Goal: Task Accomplishment & Management: Manage account settings

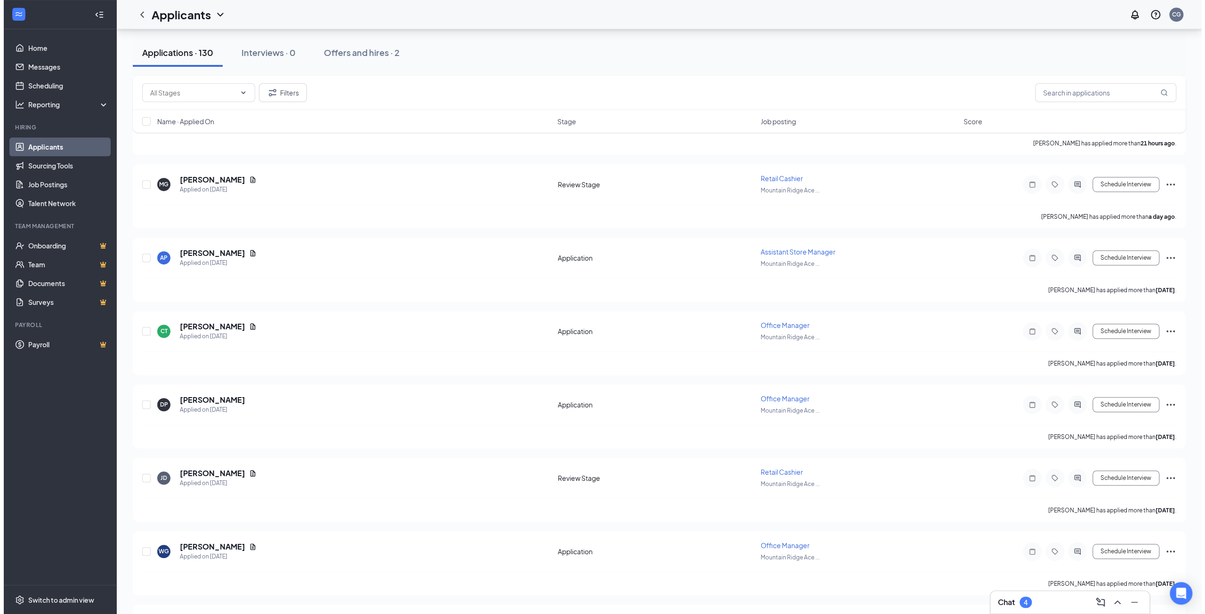
scroll to position [612, 0]
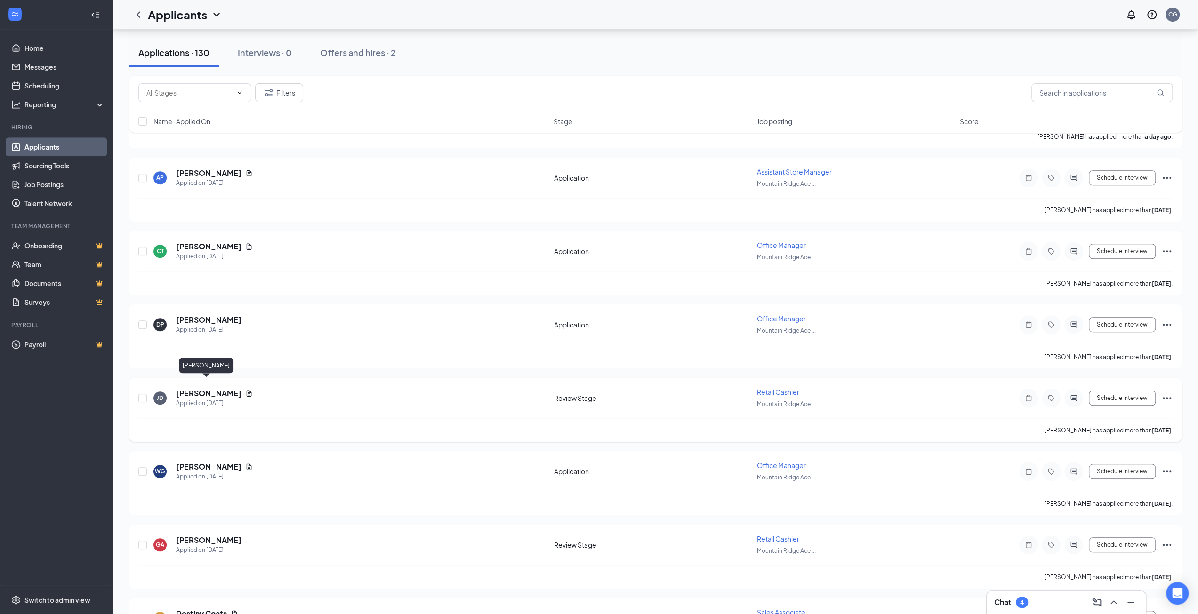
click at [214, 388] on h5 "[PERSON_NAME]" at bounding box center [208, 393] width 65 height 10
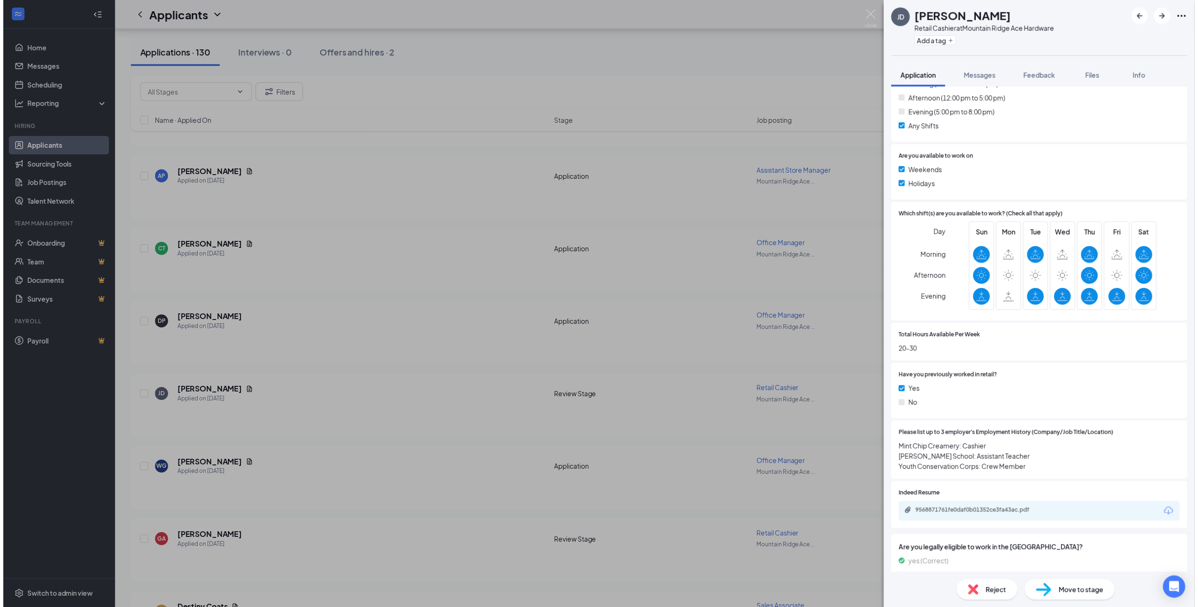
scroll to position [329, 0]
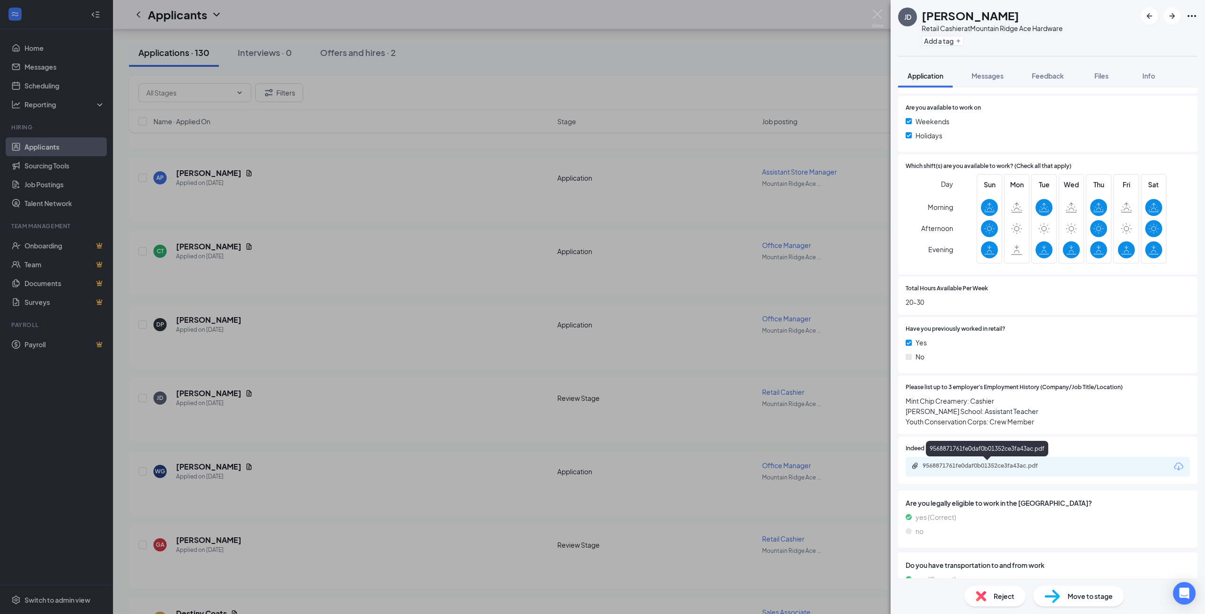
click at [992, 471] on div "9568871761fe0daf0b01352ce3fa43ac.pdf" at bounding box center [987, 466] width 152 height 9
drag, startPoint x: 876, startPoint y: 15, endPoint x: 240, endPoint y: 287, distance: 692.1
click at [876, 15] on img at bounding box center [878, 18] width 12 height 18
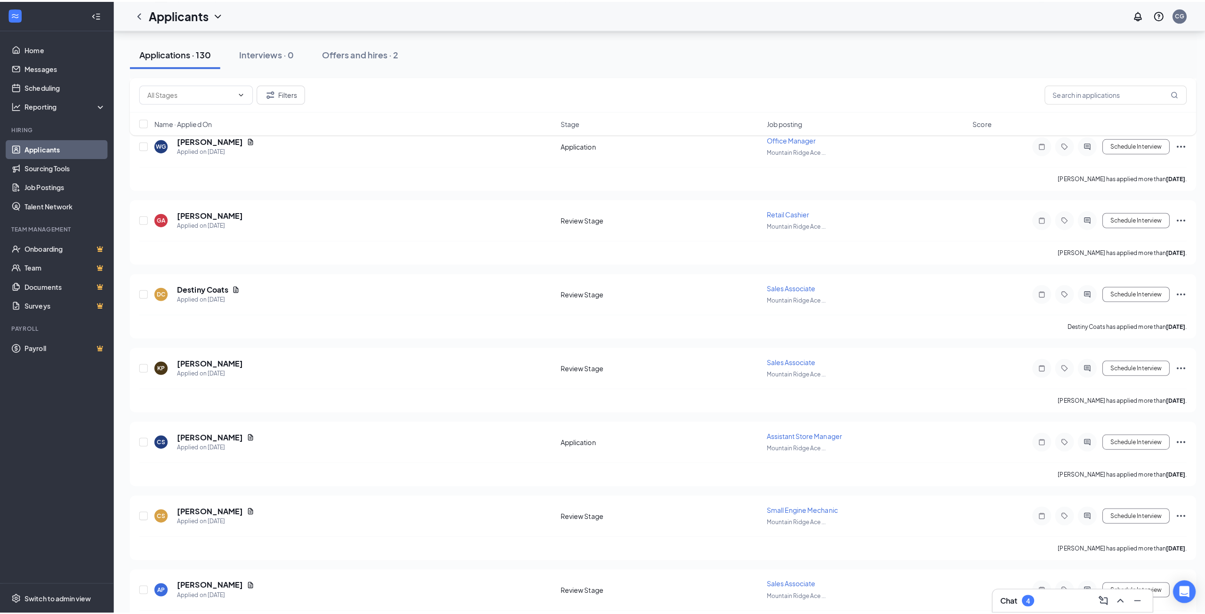
scroll to position [941, 0]
click at [191, 426] on h5 "[PERSON_NAME]" at bounding box center [208, 431] width 65 height 10
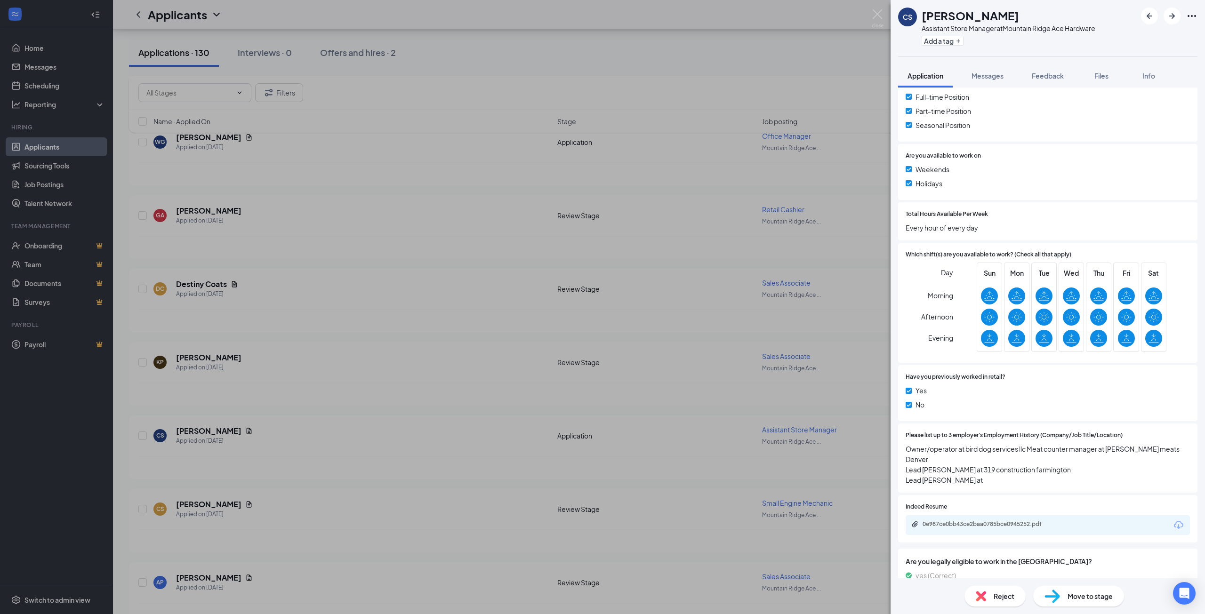
scroll to position [235, 0]
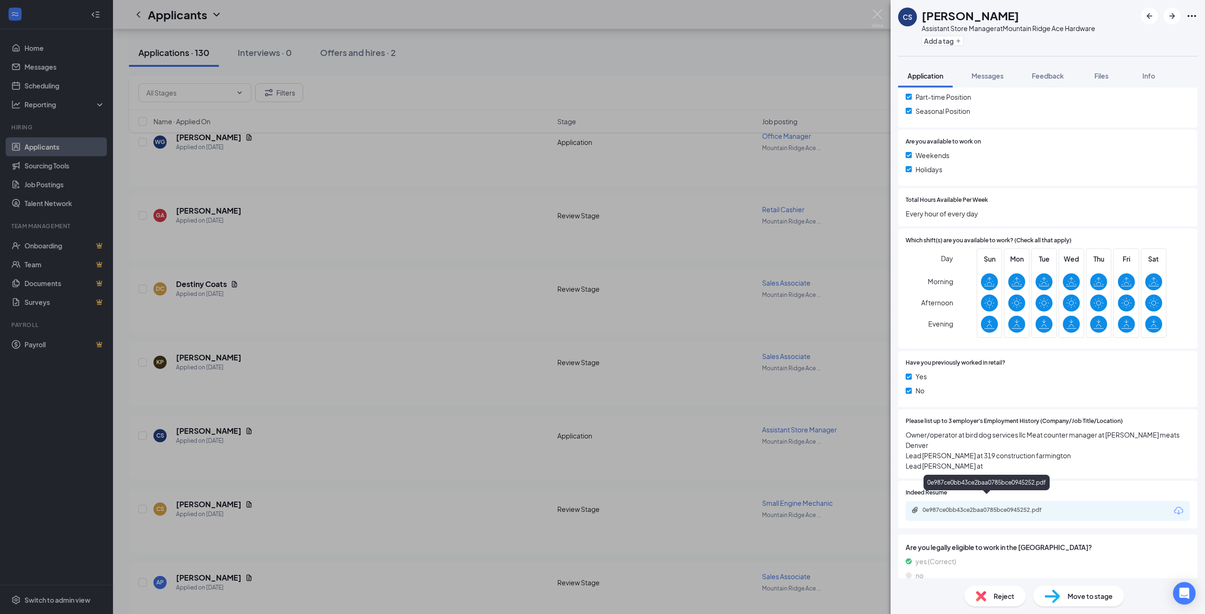
click at [1004, 506] on div "0e987ce0bb43ce2baa0785bce0945252.pdf" at bounding box center [988, 510] width 132 height 8
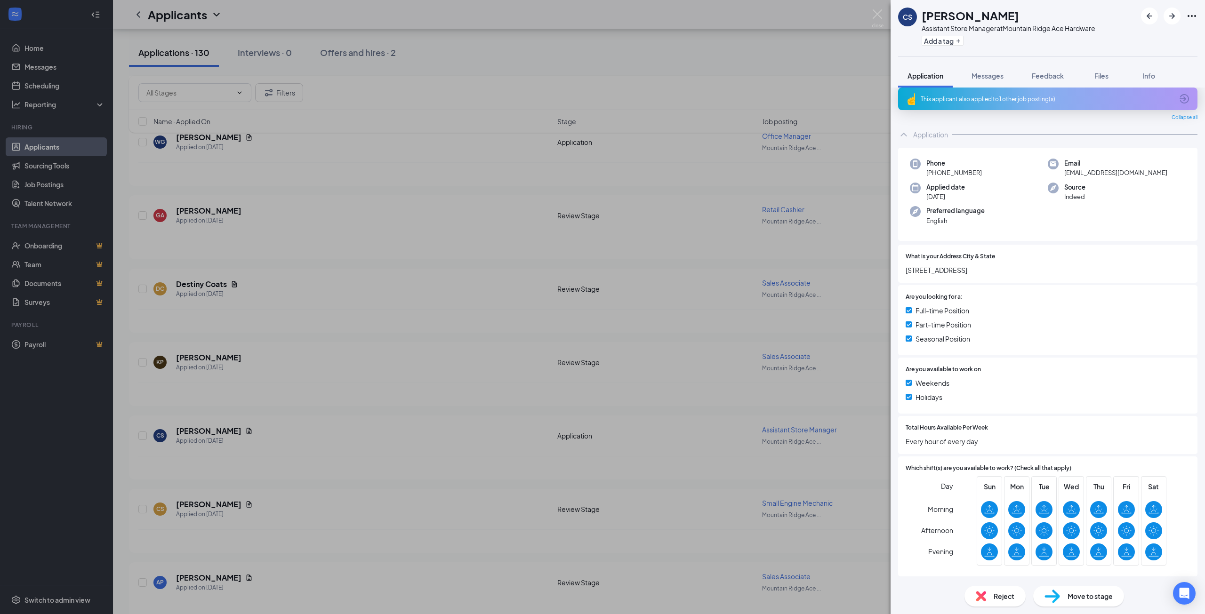
scroll to position [0, 0]
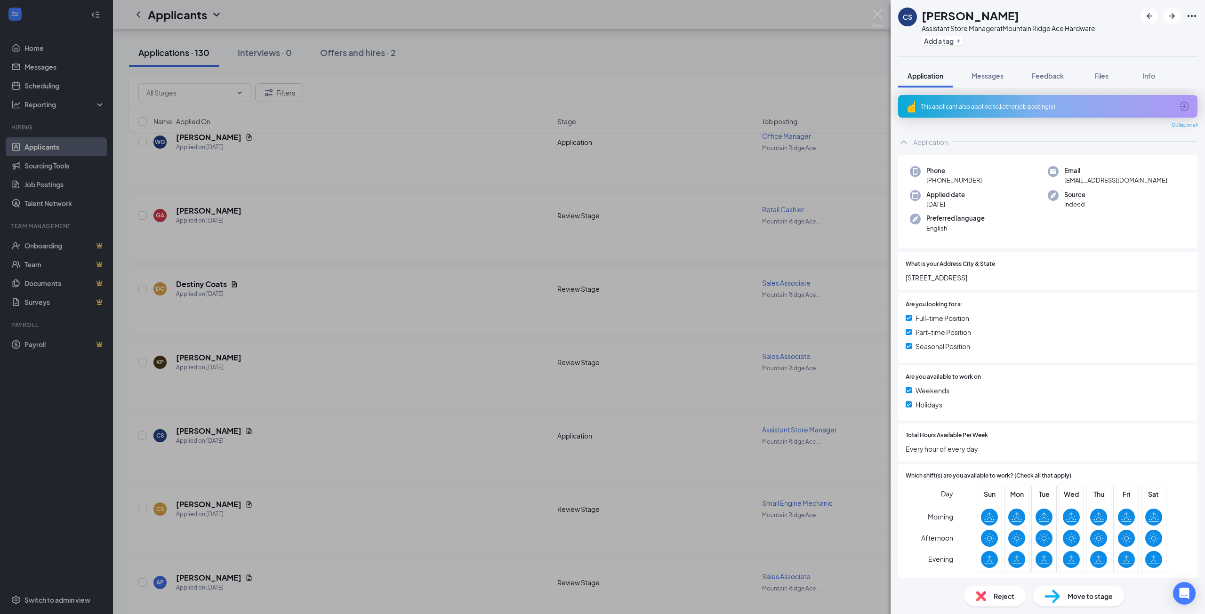
click at [424, 464] on div "CS [PERSON_NAME] Assistant Store Manager at [GEOGRAPHIC_DATA] Ace Hardware Add …" at bounding box center [602, 307] width 1205 height 614
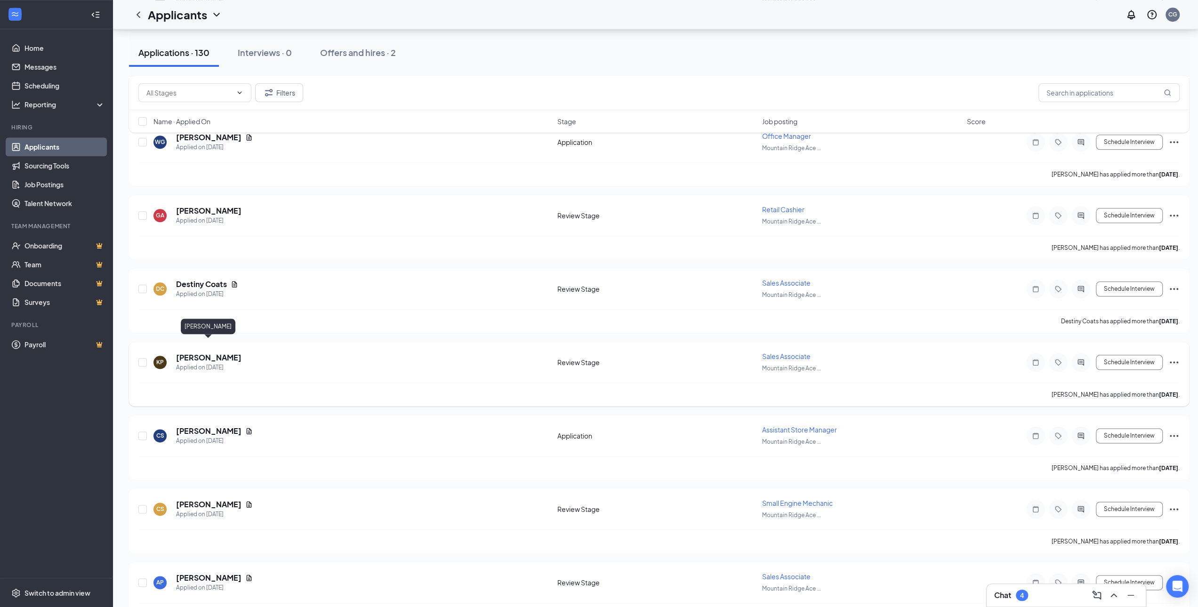
click at [199, 352] on h5 "[PERSON_NAME]" at bounding box center [208, 357] width 65 height 10
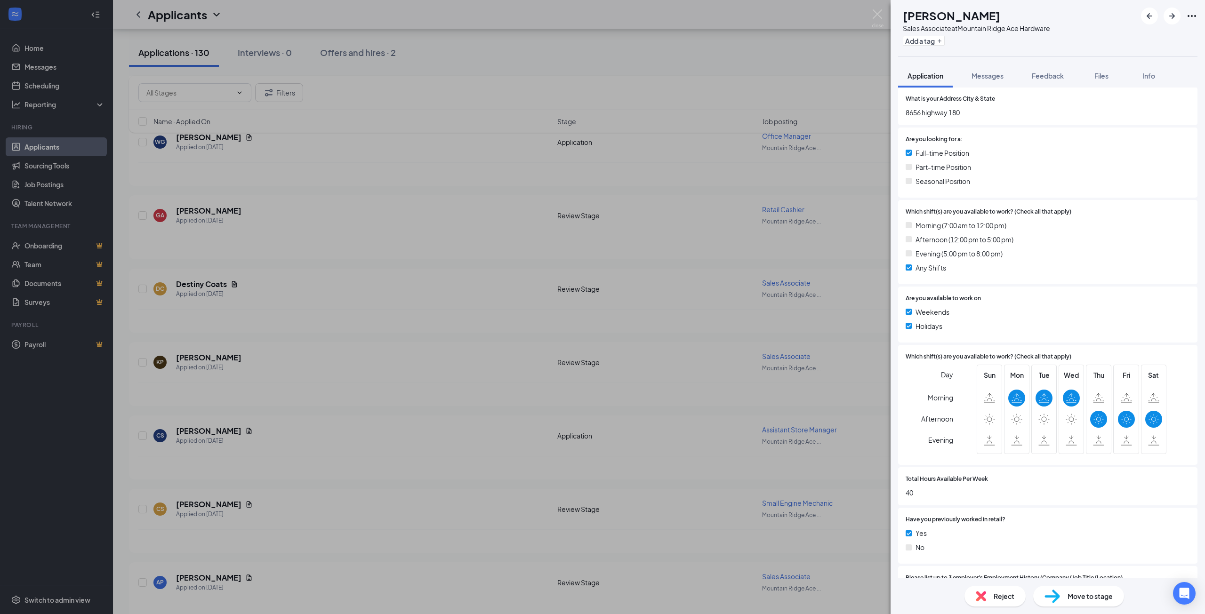
scroll to position [329, 0]
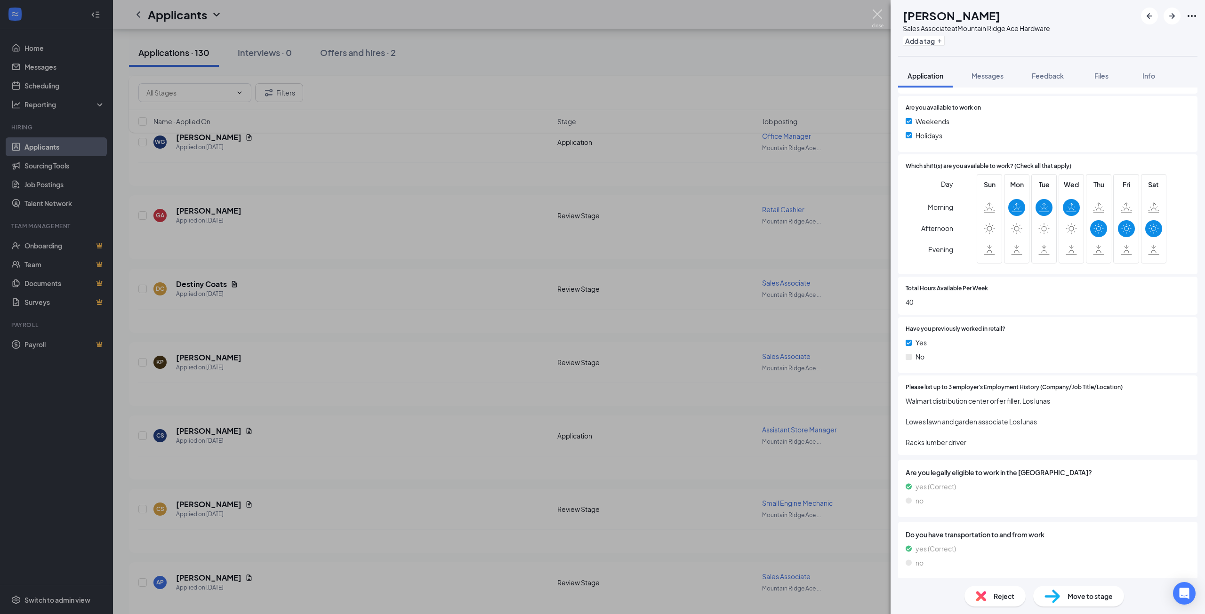
click at [876, 14] on img at bounding box center [878, 18] width 12 height 18
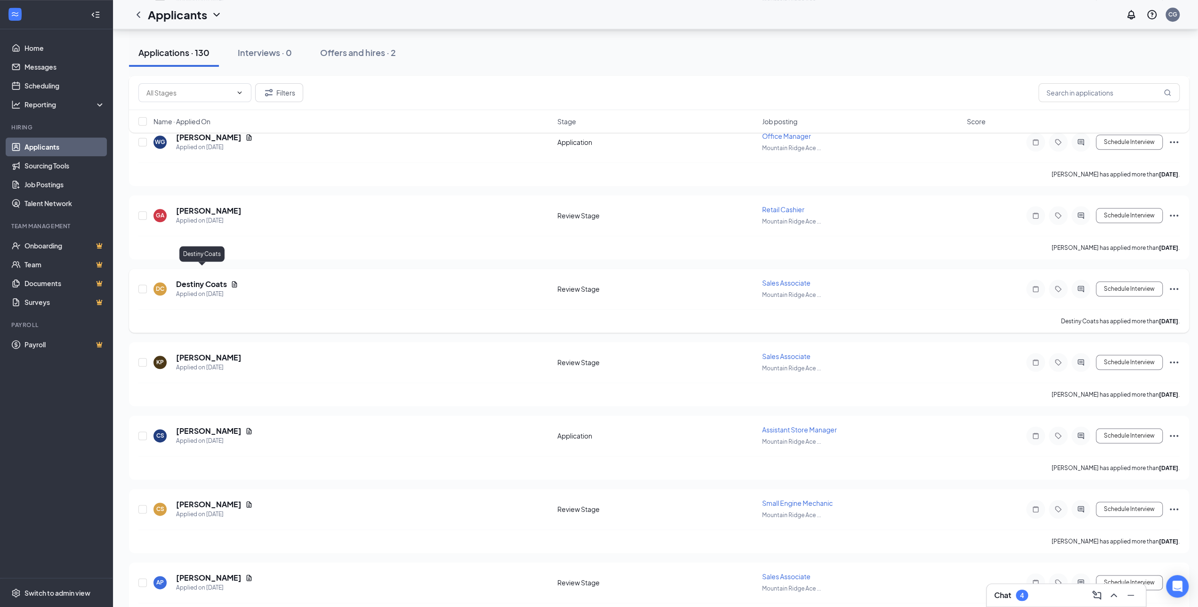
click at [217, 279] on h5 "Destiny Coats" at bounding box center [201, 284] width 51 height 10
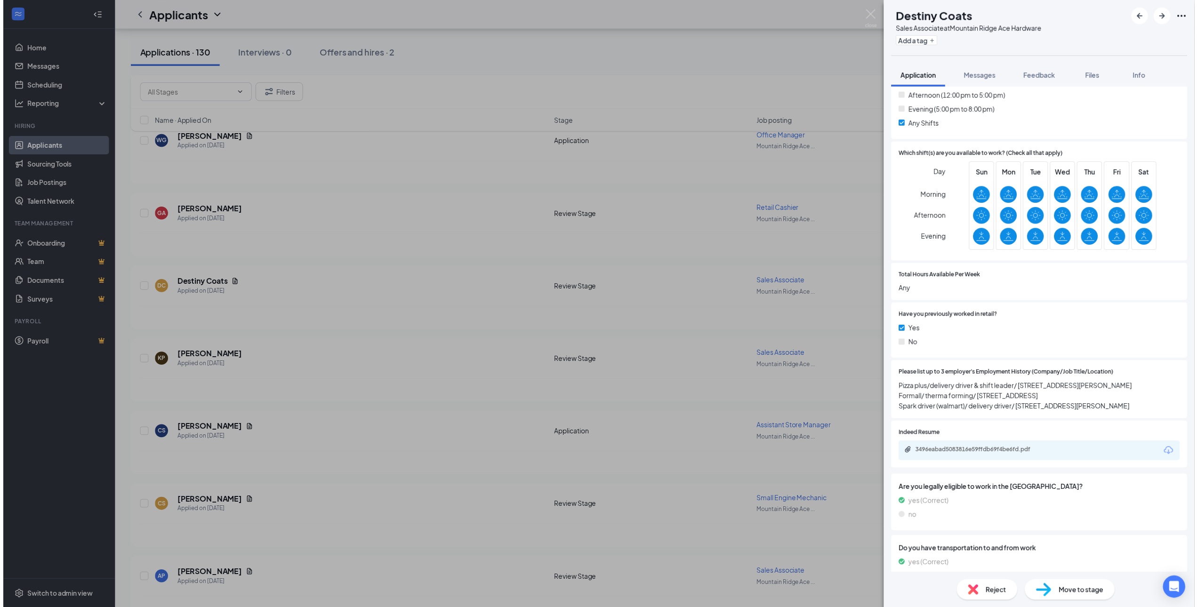
scroll to position [424, 0]
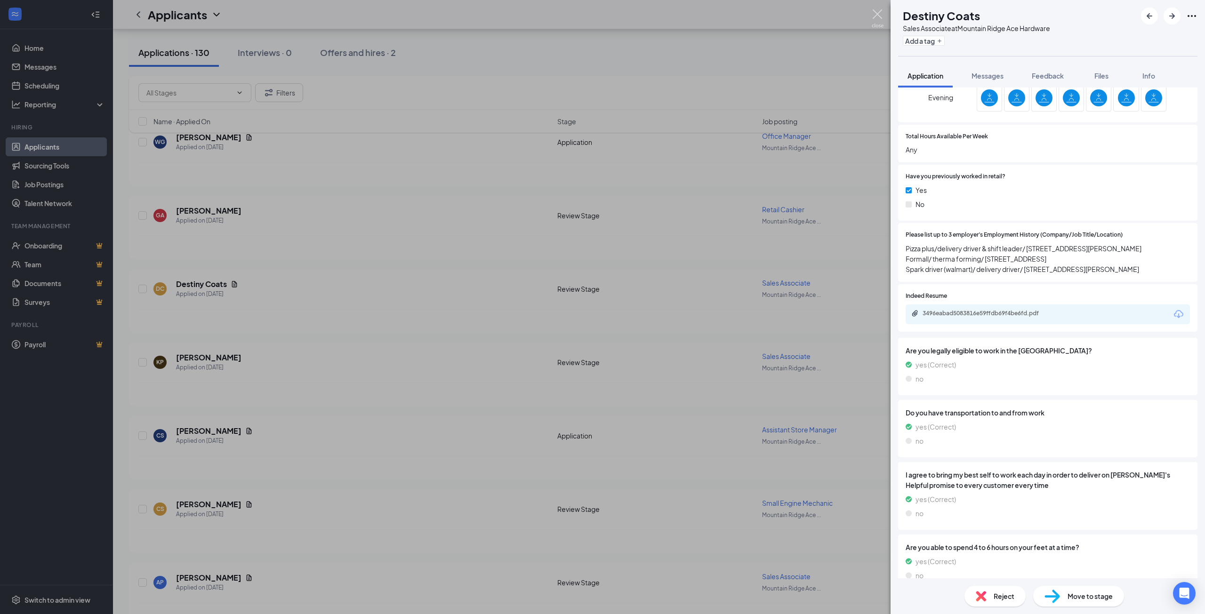
click at [877, 11] on img at bounding box center [878, 18] width 12 height 18
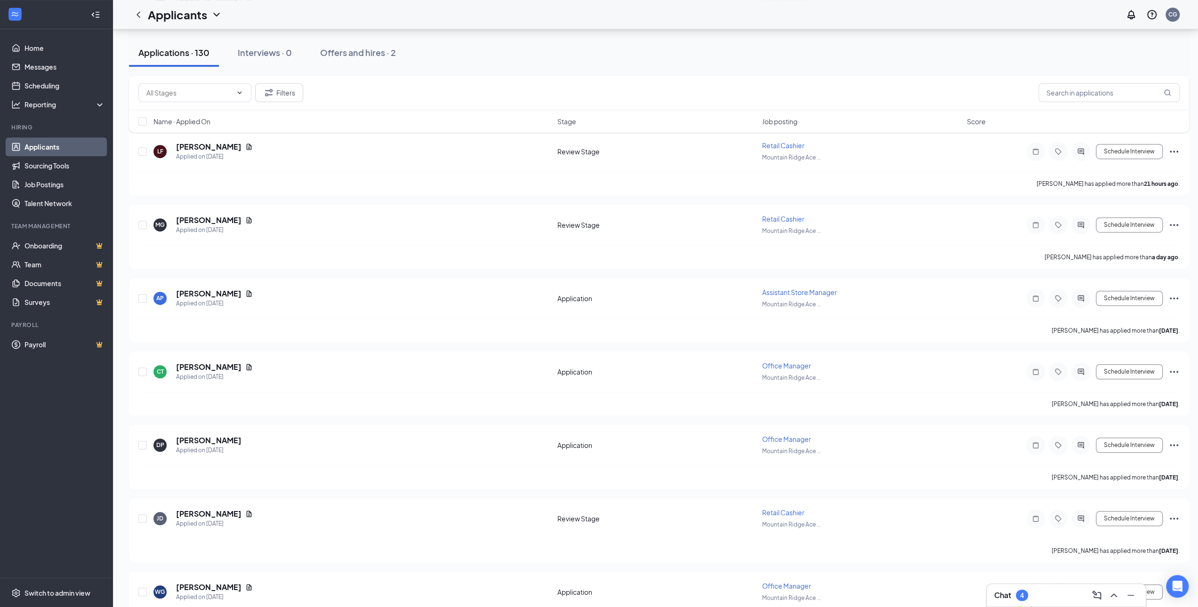
scroll to position [424, 0]
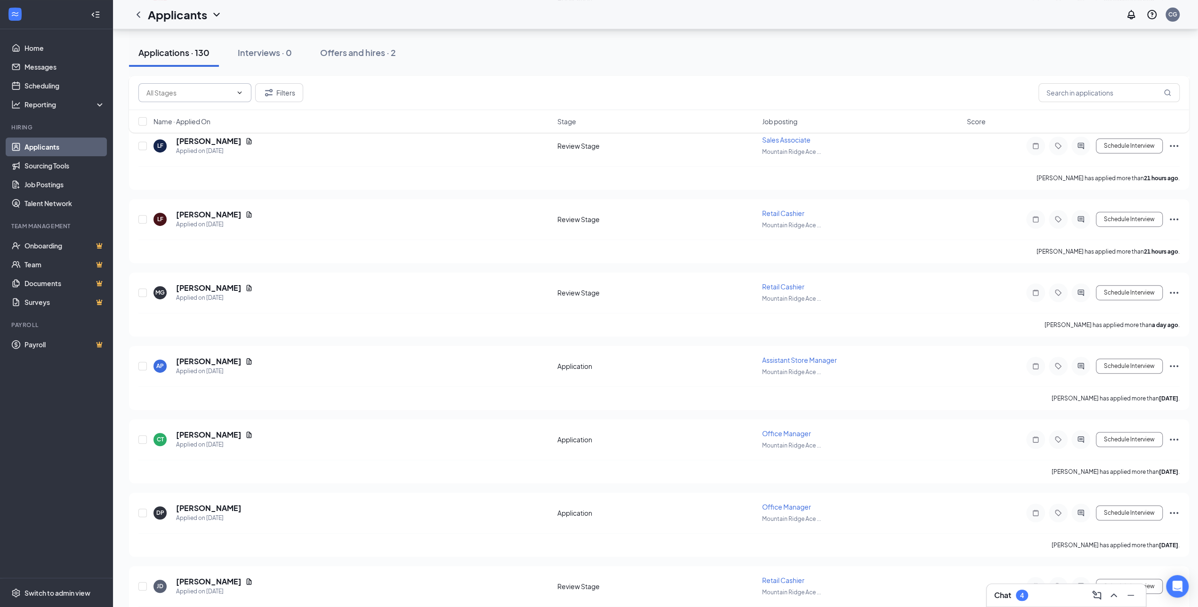
click at [234, 93] on span at bounding box center [238, 93] width 9 height 8
click at [344, 89] on div "Filters" at bounding box center [658, 92] width 1041 height 19
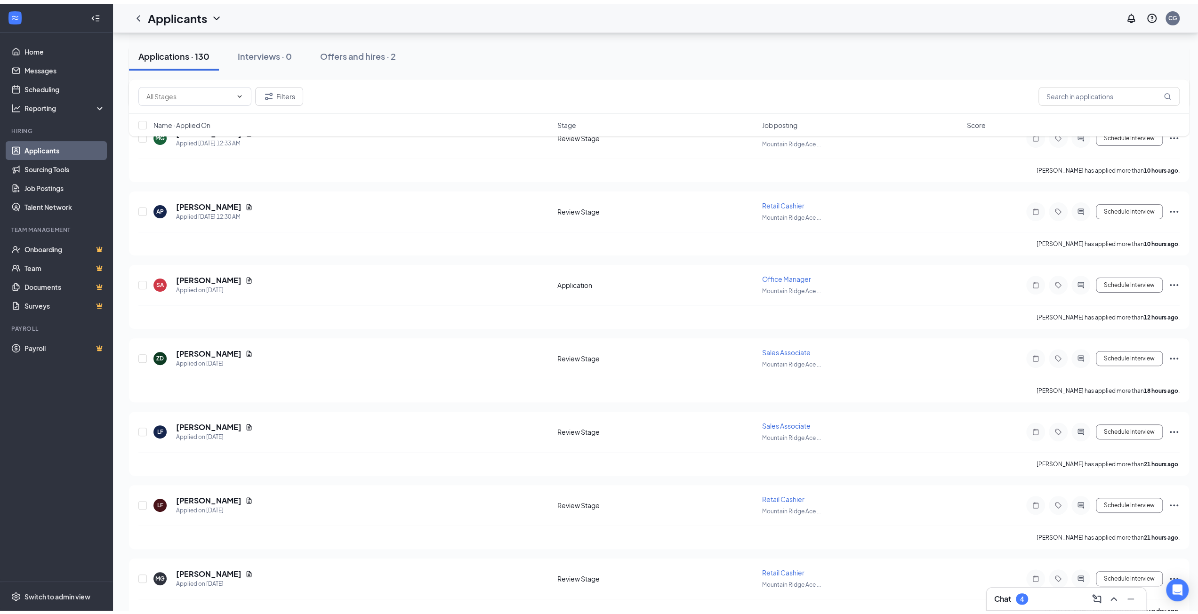
scroll to position [0, 0]
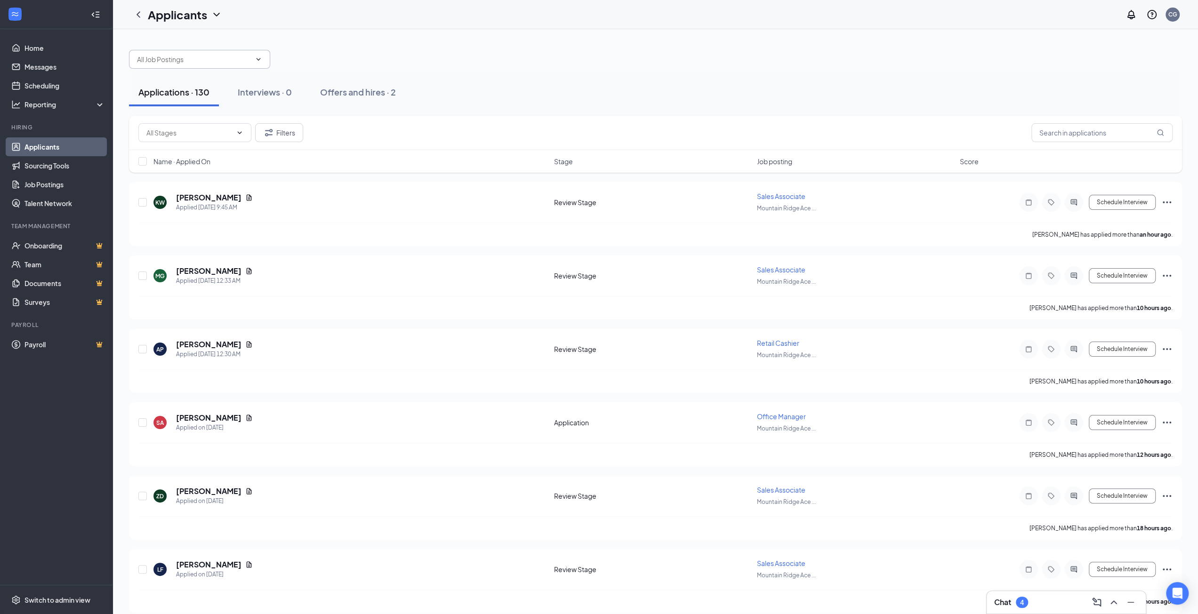
click at [233, 62] on input "text" at bounding box center [194, 59] width 114 height 10
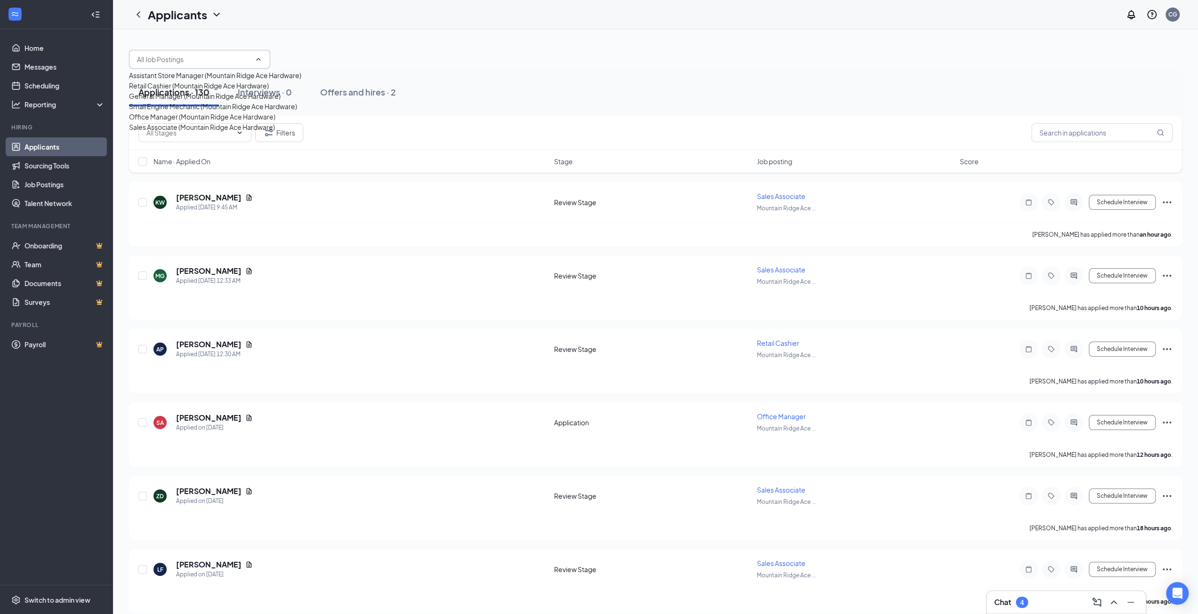
click at [210, 91] on div "Retail Cashier (Mountain Ridge Ace Hardware)" at bounding box center [199, 85] width 140 height 10
type input "Retail Cashier (Mountain Ridge Ace Hardware)"
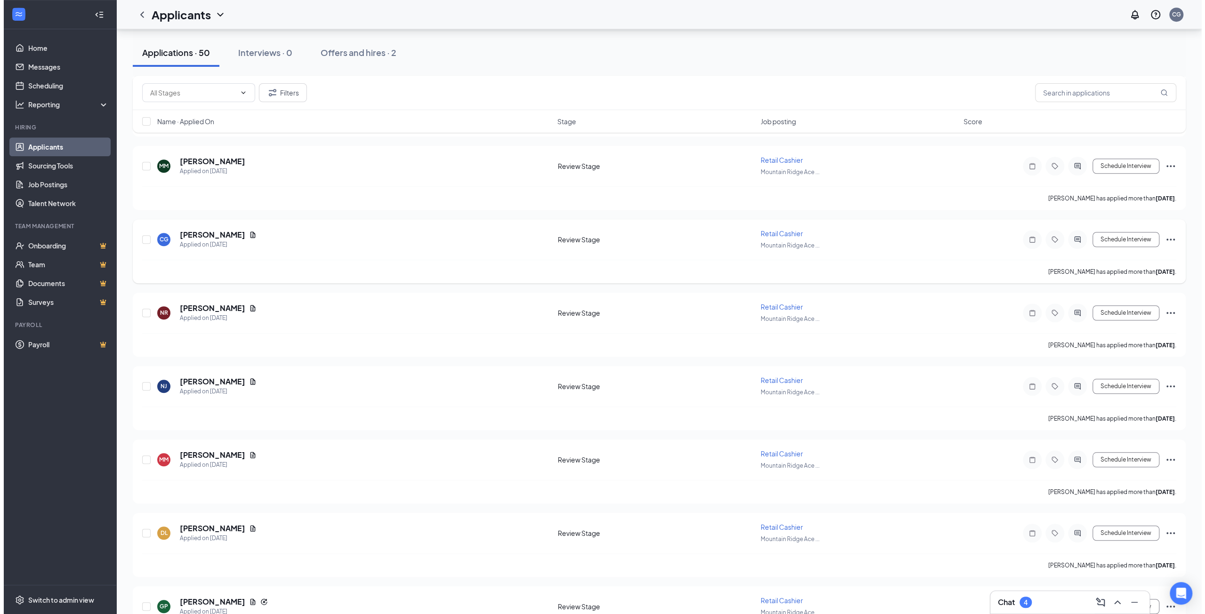
scroll to position [659, 0]
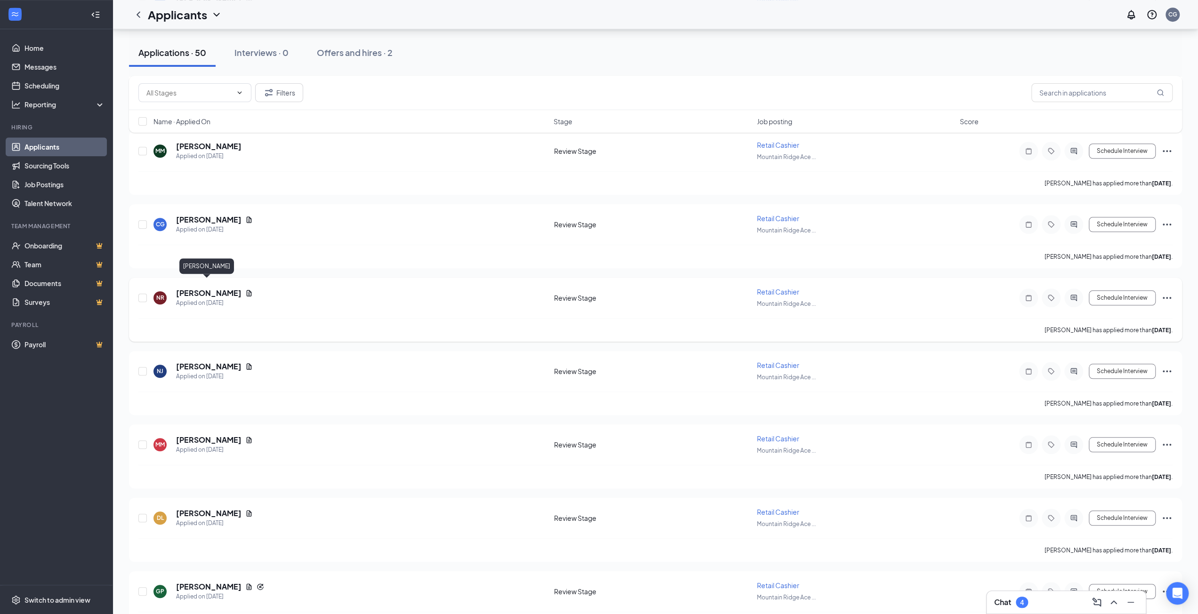
click at [209, 288] on h5 "[PERSON_NAME]" at bounding box center [208, 293] width 65 height 10
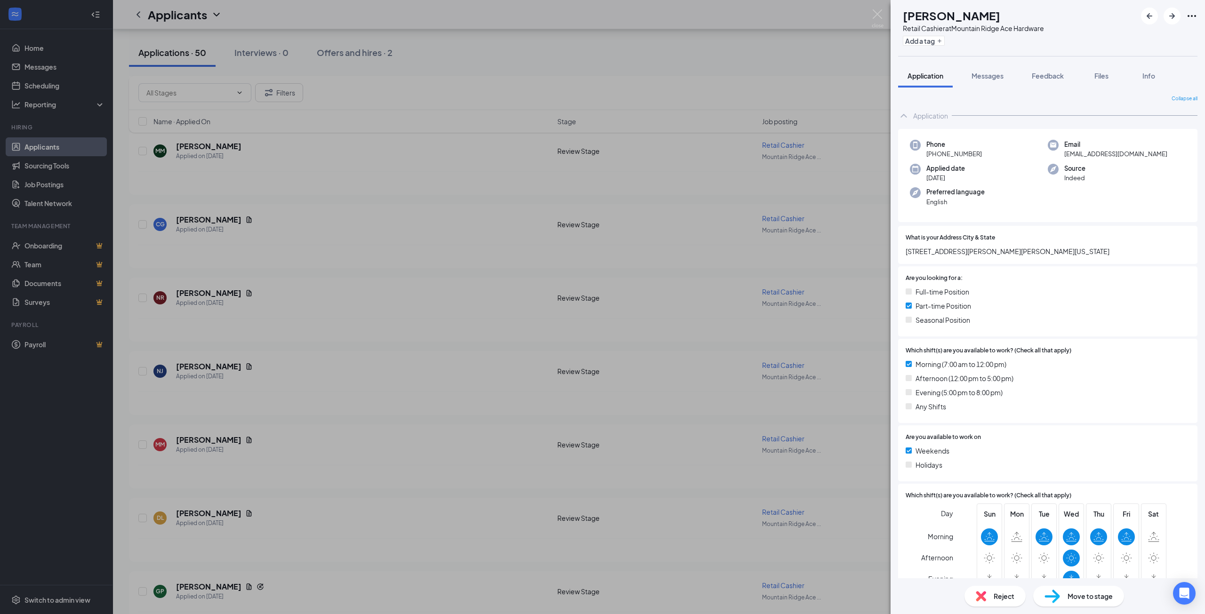
click at [872, 7] on div "NR [PERSON_NAME] Retail Cashier at [GEOGRAPHIC_DATA] Ace Hardware Add a tag App…" at bounding box center [602, 307] width 1205 height 614
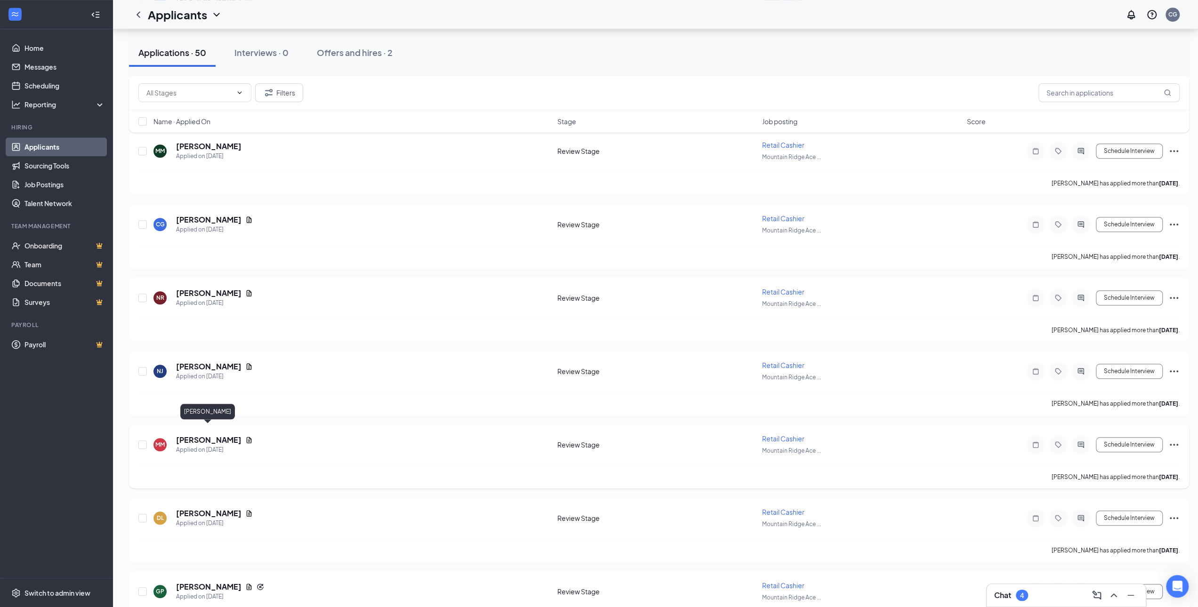
click at [202, 435] on h5 "[PERSON_NAME]" at bounding box center [208, 440] width 65 height 10
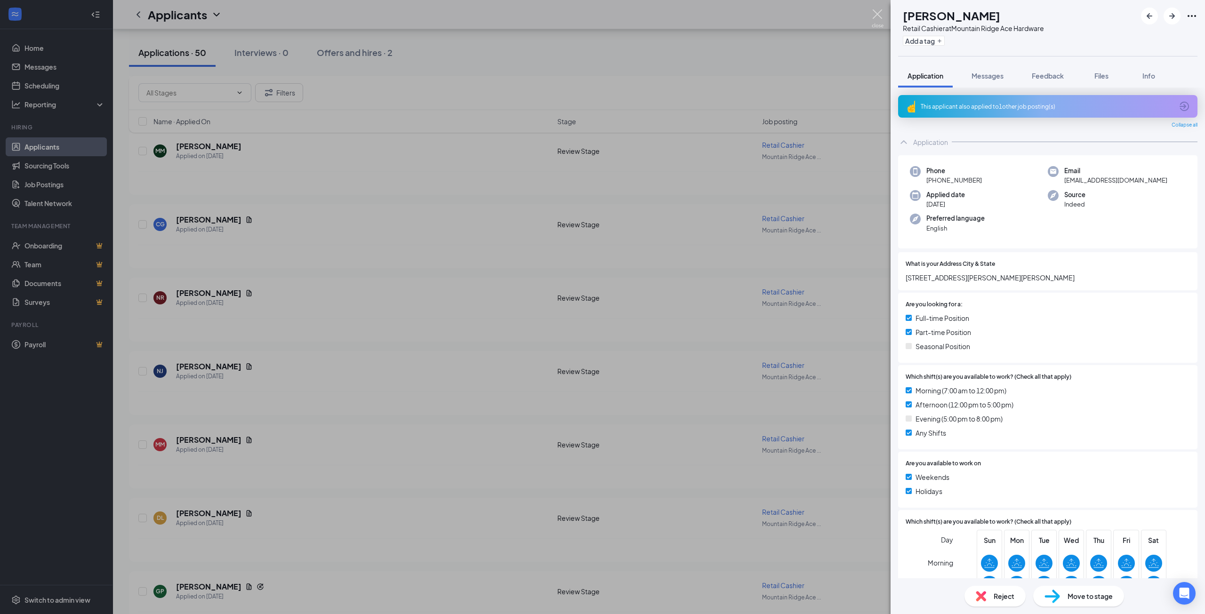
click at [874, 12] on img at bounding box center [878, 18] width 12 height 18
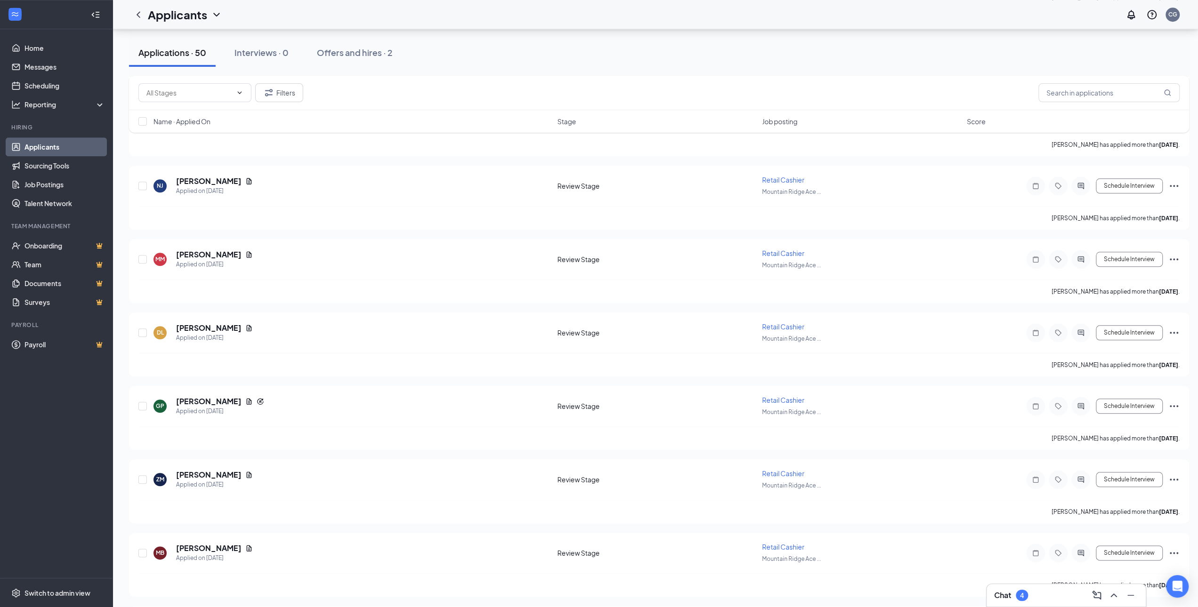
scroll to position [847, 0]
click at [179, 320] on h5 "[PERSON_NAME]" at bounding box center [208, 325] width 65 height 10
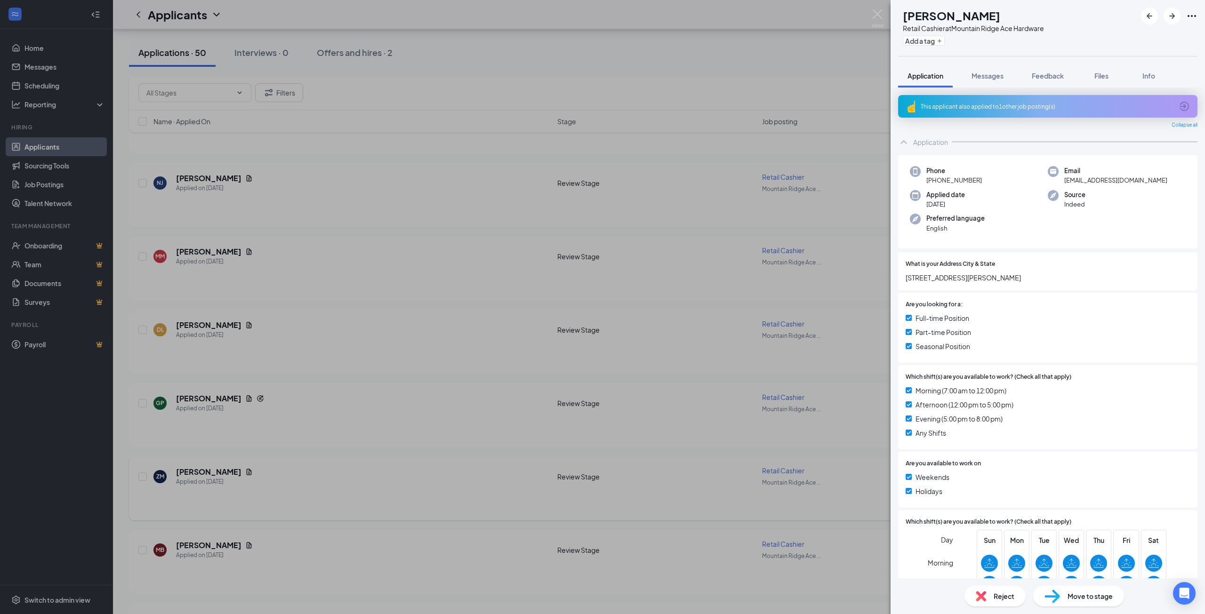
drag, startPoint x: 248, startPoint y: 479, endPoint x: 215, endPoint y: 460, distance: 37.9
click at [248, 479] on div "DL [PERSON_NAME] Retail Cashier at [GEOGRAPHIC_DATA] Ace Hardware Add a tag App…" at bounding box center [602, 307] width 1205 height 614
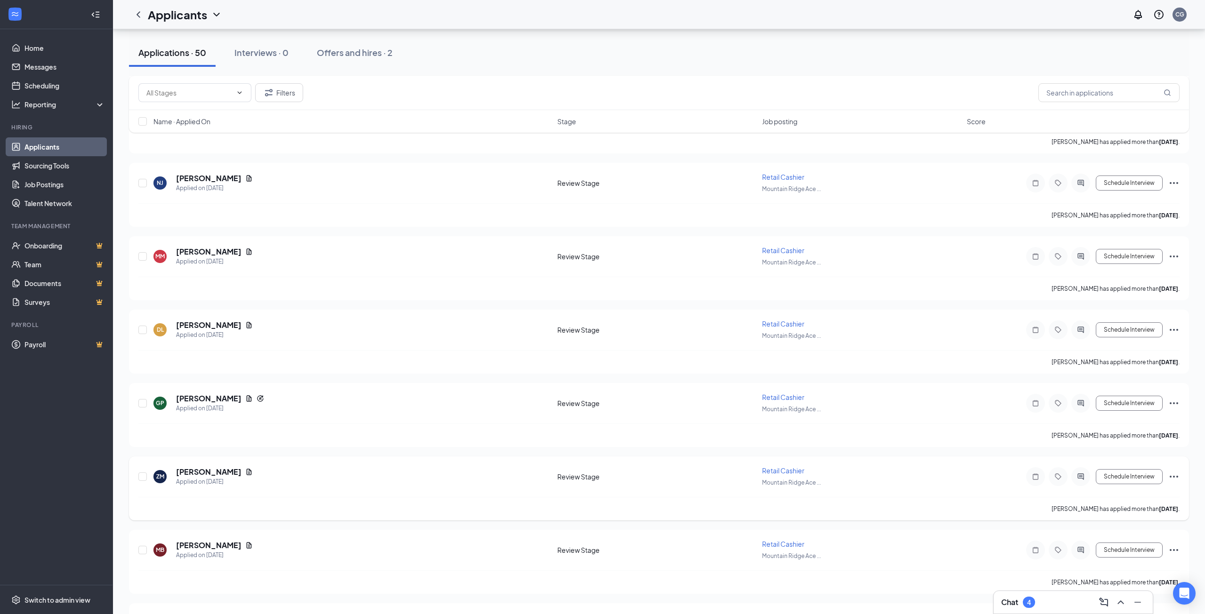
click at [215, 467] on h5 "[PERSON_NAME]" at bounding box center [208, 472] width 65 height 10
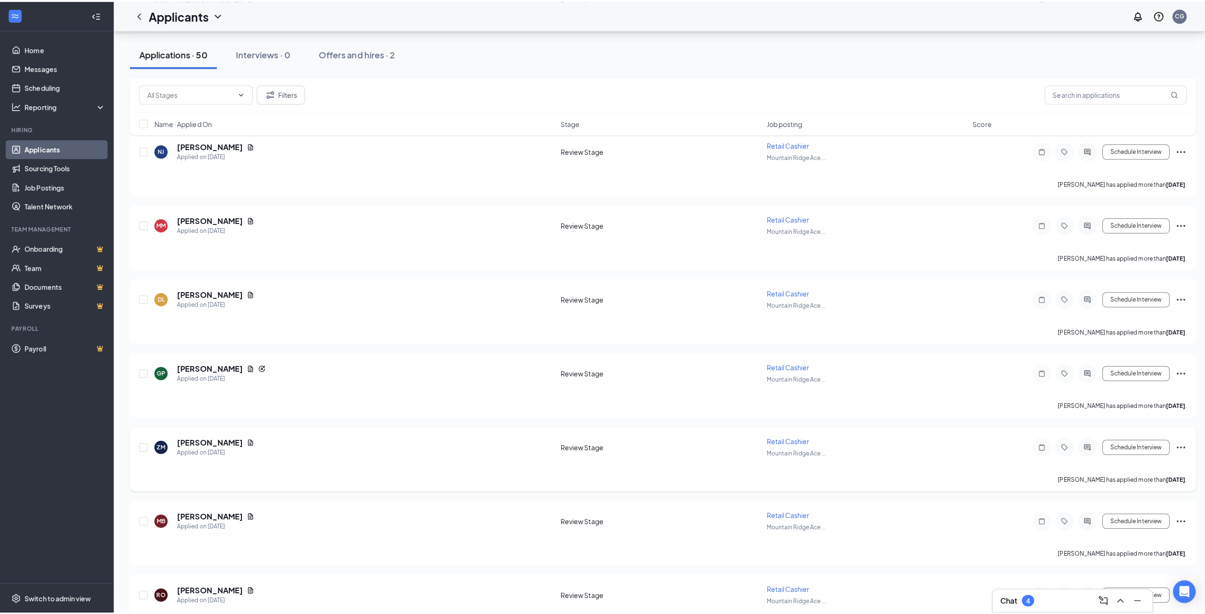
scroll to position [894, 0]
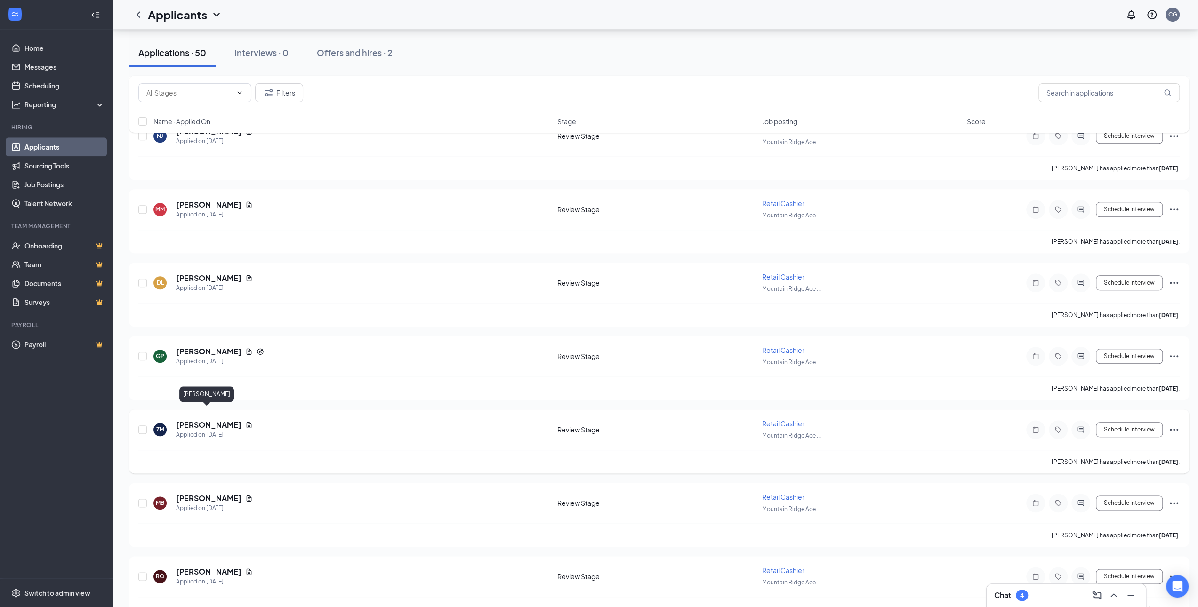
click at [186, 420] on h5 "[PERSON_NAME]" at bounding box center [208, 425] width 65 height 10
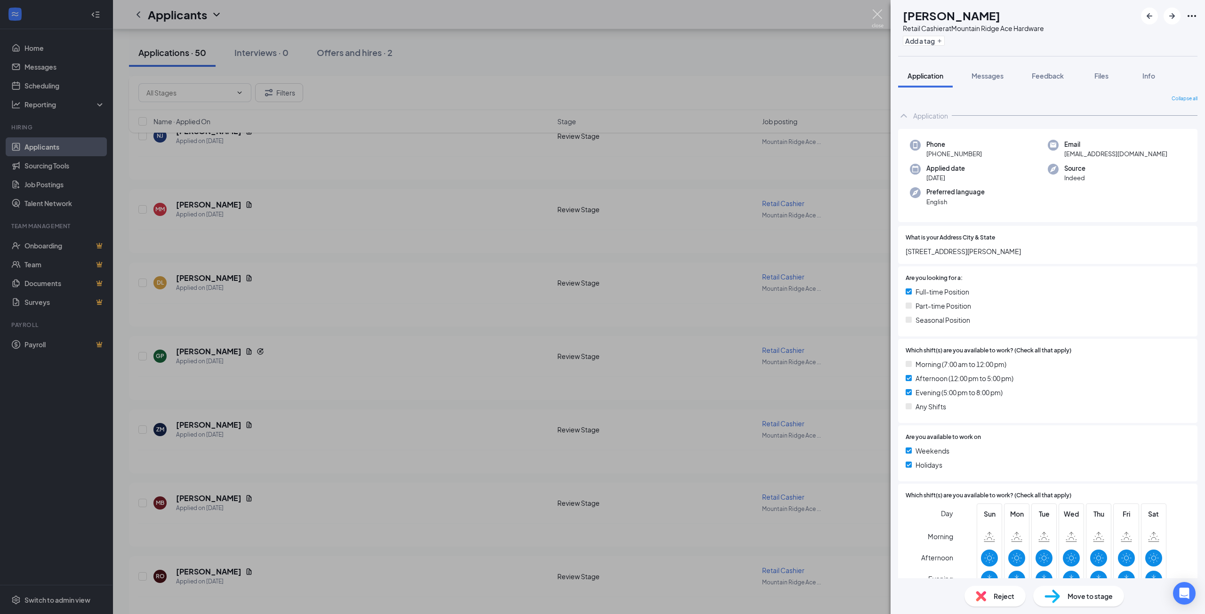
click at [879, 19] on img at bounding box center [878, 18] width 12 height 18
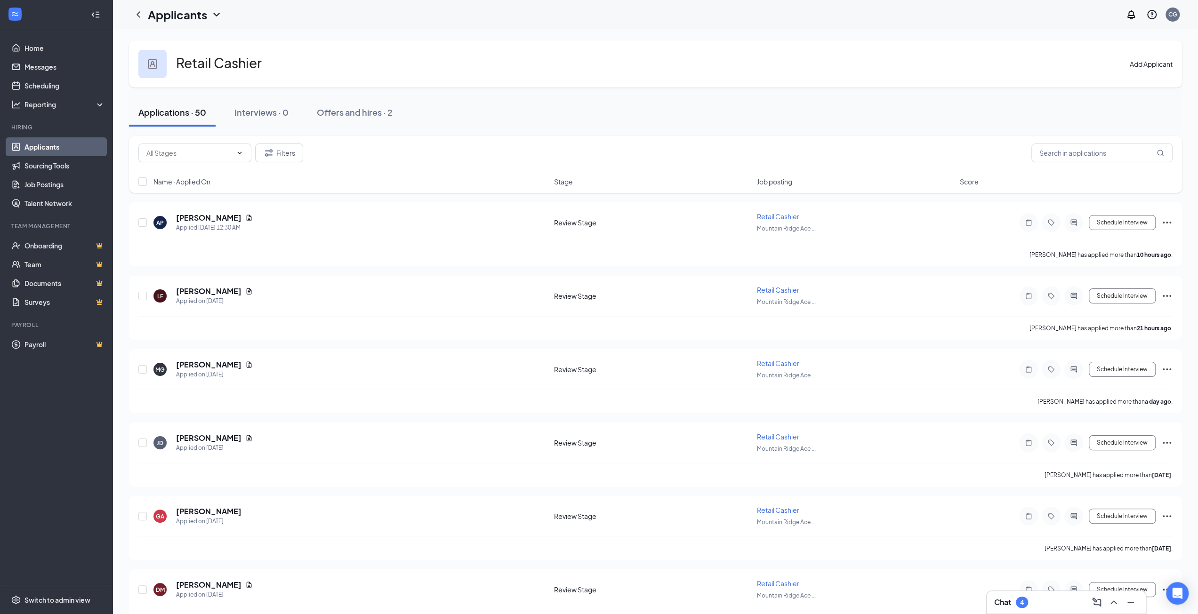
click at [215, 16] on icon "ChevronDown" at bounding box center [216, 14] width 11 height 11
click at [202, 40] on link "Applicants" at bounding box center [184, 35] width 63 height 9
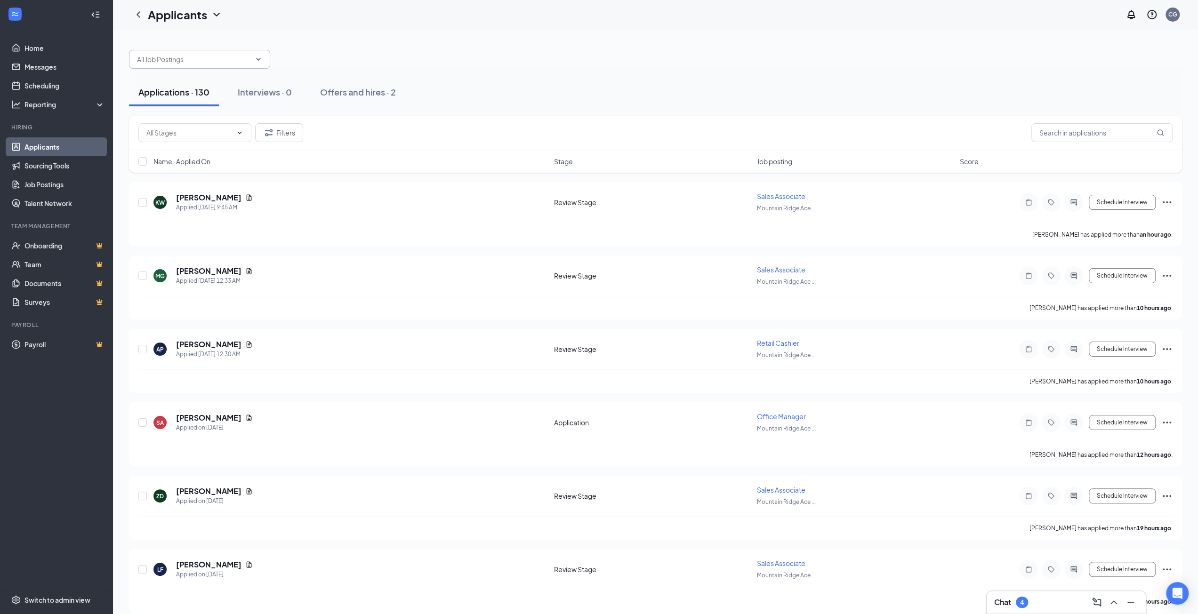
click at [220, 61] on input "text" at bounding box center [194, 59] width 114 height 10
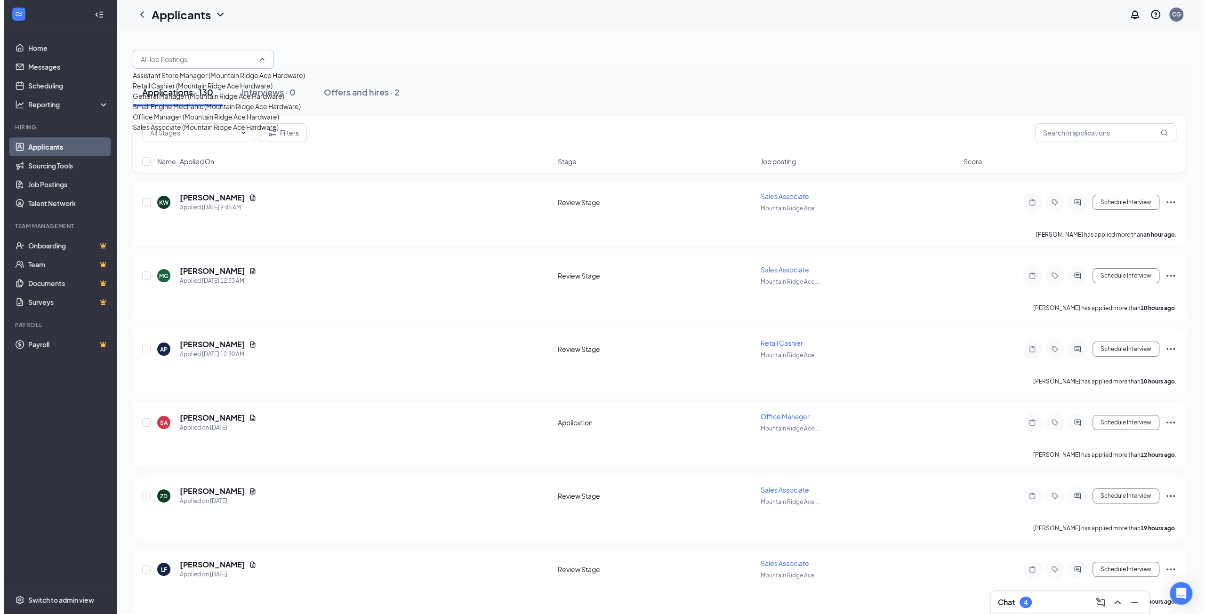
scroll to position [51, 0]
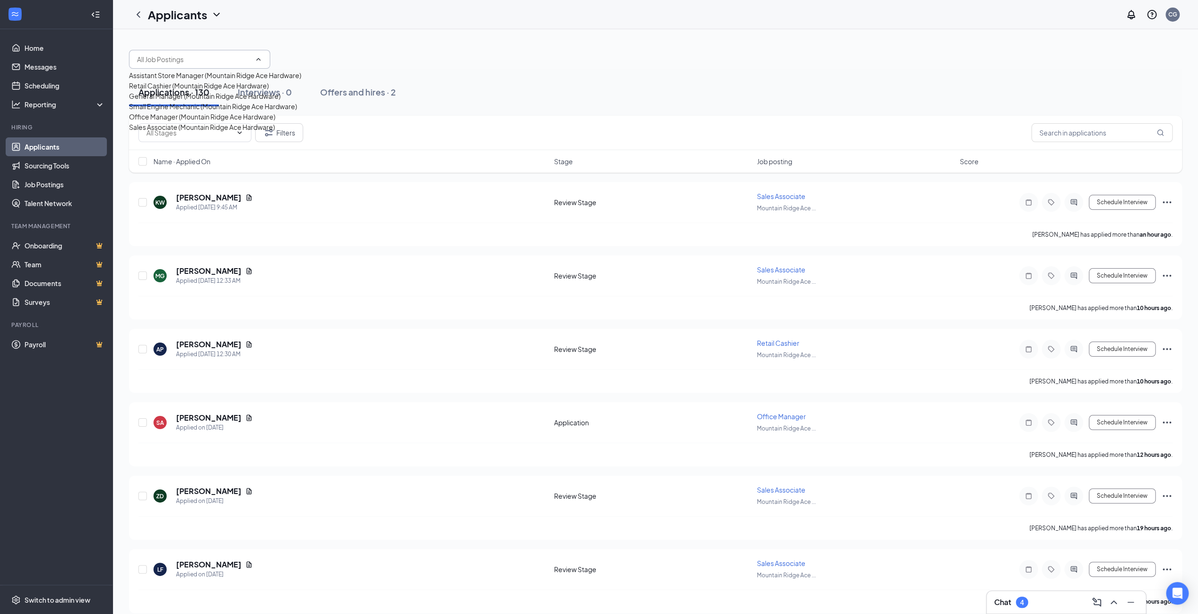
click at [200, 132] on div "Sales Associate (Mountain Ridge Ace Hardware)" at bounding box center [202, 127] width 146 height 10
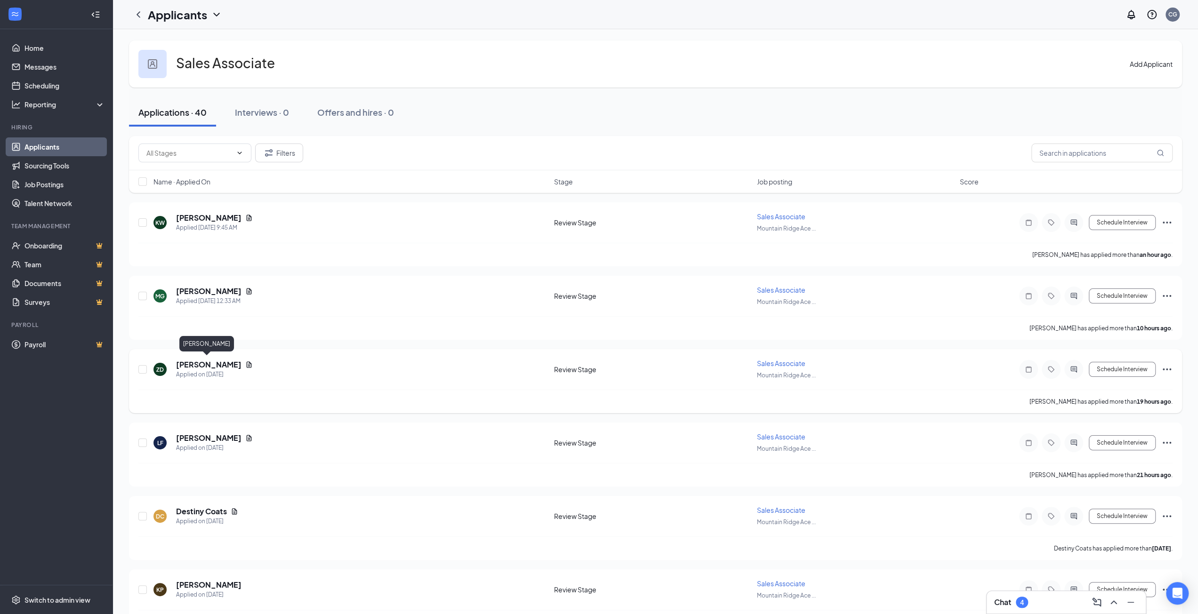
click at [213, 360] on h5 "[PERSON_NAME]" at bounding box center [208, 365] width 65 height 10
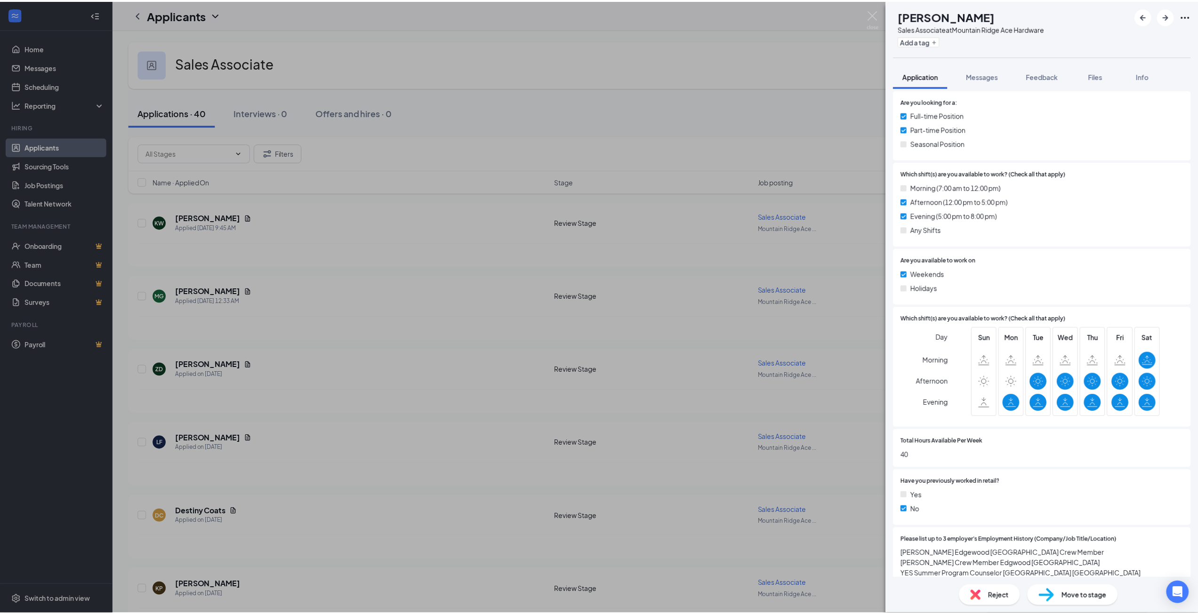
scroll to position [282, 0]
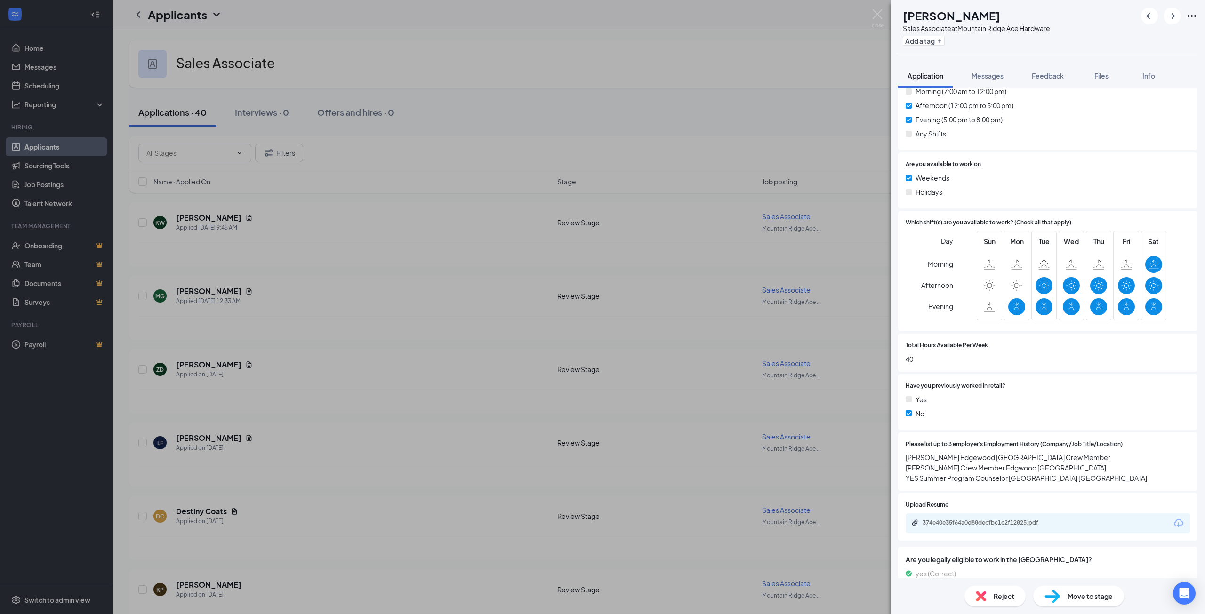
click at [1070, 513] on div "374e40e35f64a0d88decfbc1c2f12825.pdf" at bounding box center [1047, 523] width 284 height 20
click at [984, 519] on div "374e40e35f64a0d88decfbc1c2f12825.pdf" at bounding box center [988, 523] width 132 height 8
click at [877, 13] on img at bounding box center [878, 18] width 12 height 18
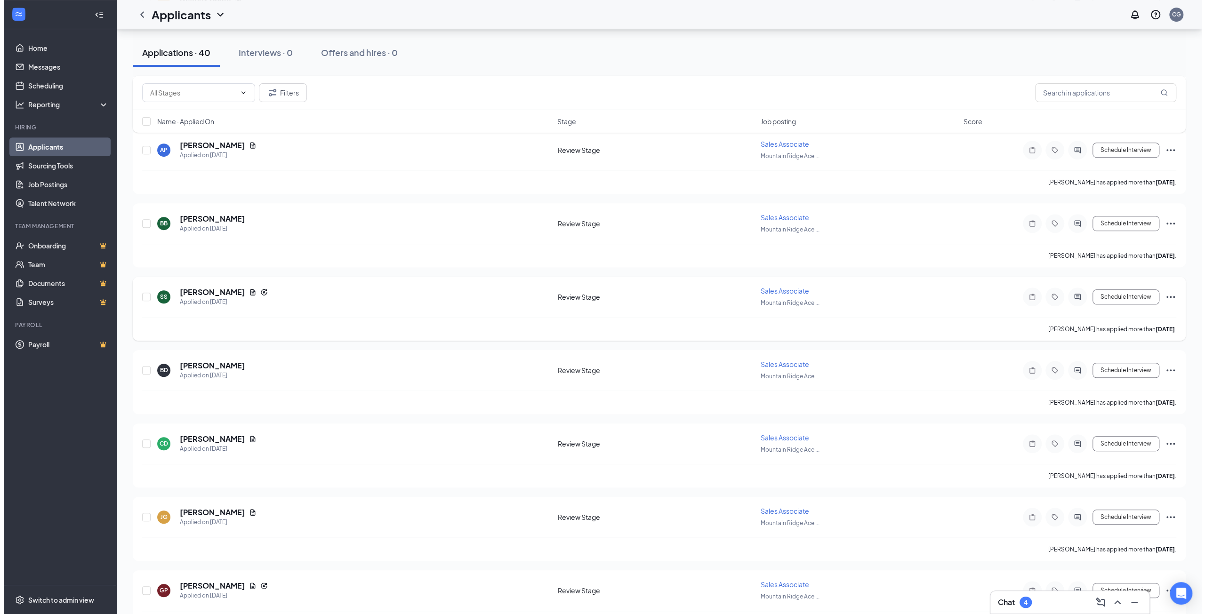
scroll to position [518, 0]
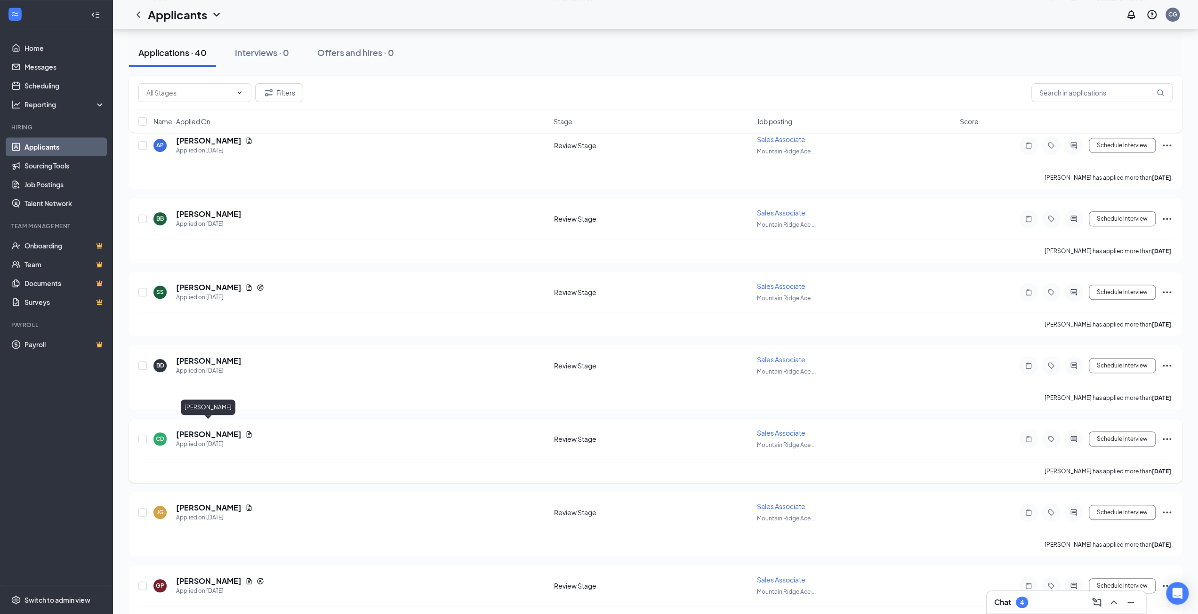
click at [220, 429] on h5 "[PERSON_NAME]" at bounding box center [208, 434] width 65 height 10
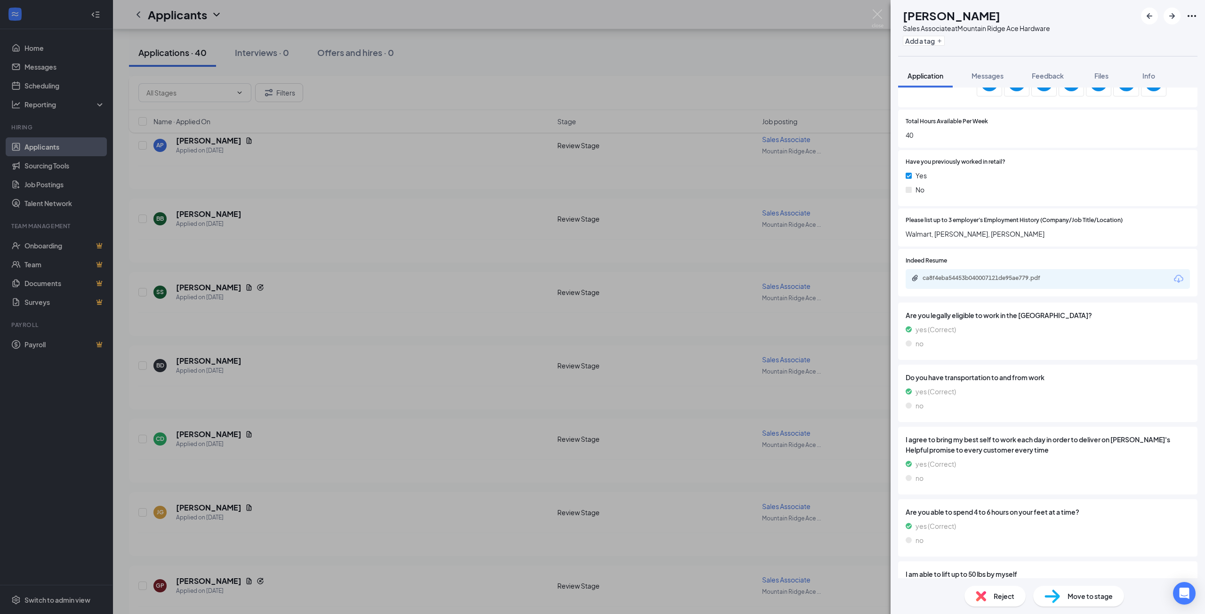
scroll to position [538, 0]
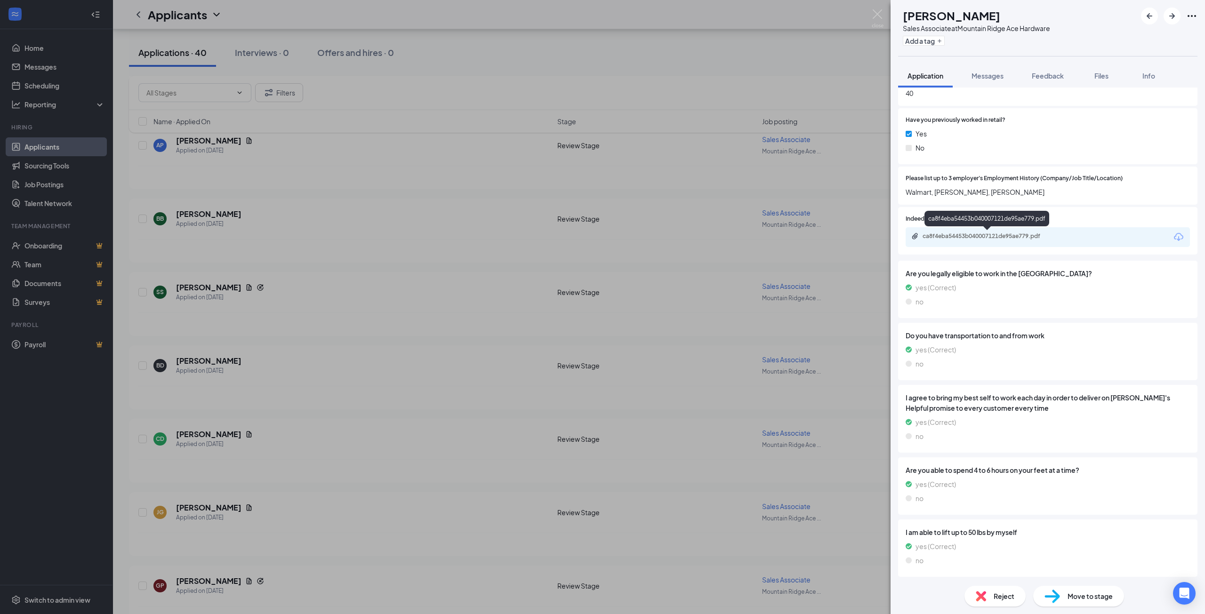
click at [988, 237] on div "ca8f4eba54453b040007121de95ae779.pdf" at bounding box center [988, 236] width 132 height 8
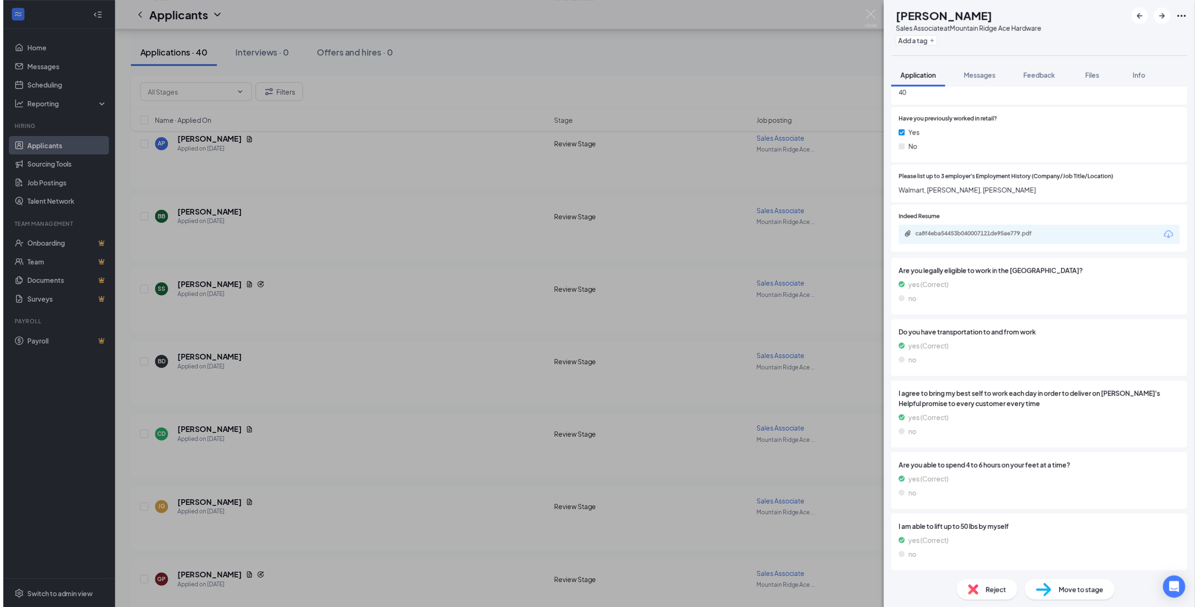
scroll to position [535, 0]
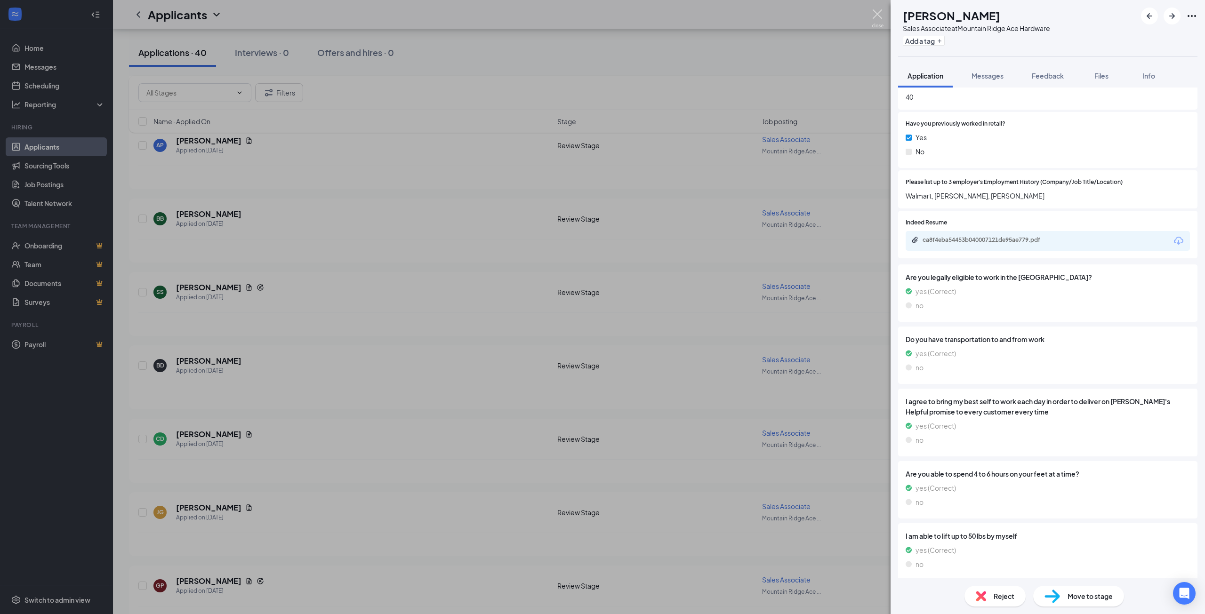
click at [876, 14] on img at bounding box center [878, 18] width 12 height 18
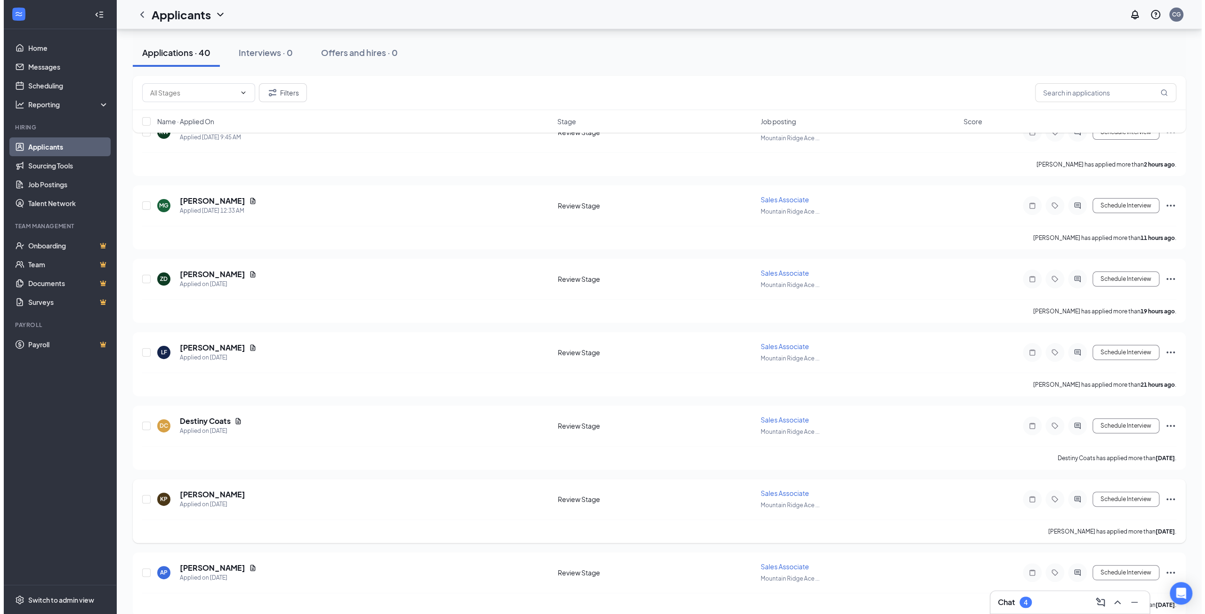
scroll to position [94, 0]
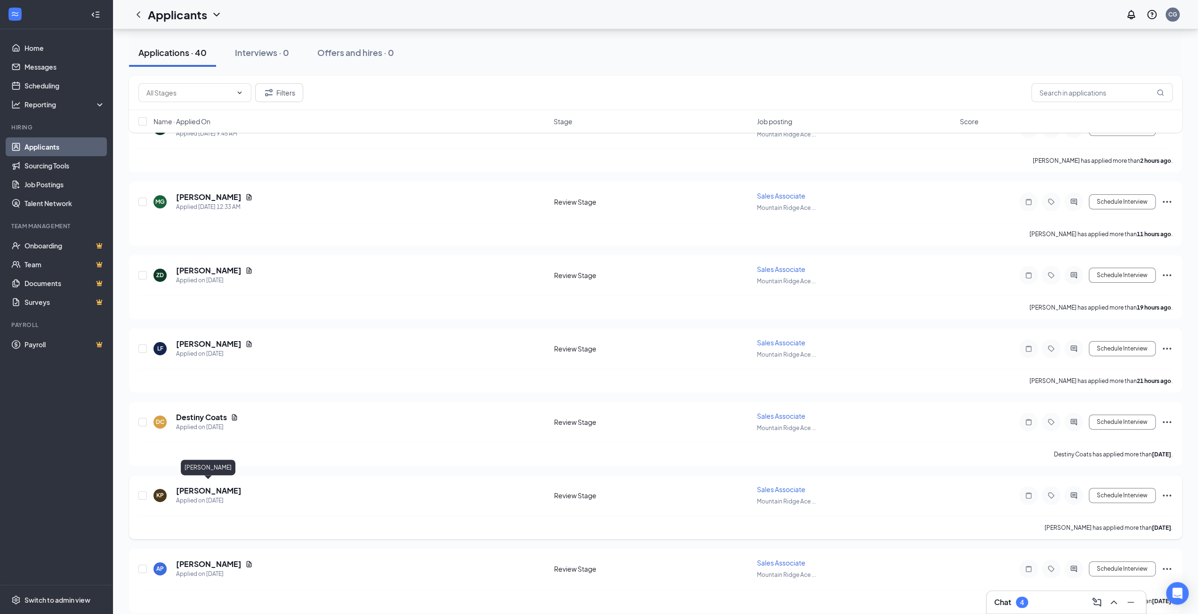
click at [196, 489] on h5 "[PERSON_NAME]" at bounding box center [208, 491] width 65 height 10
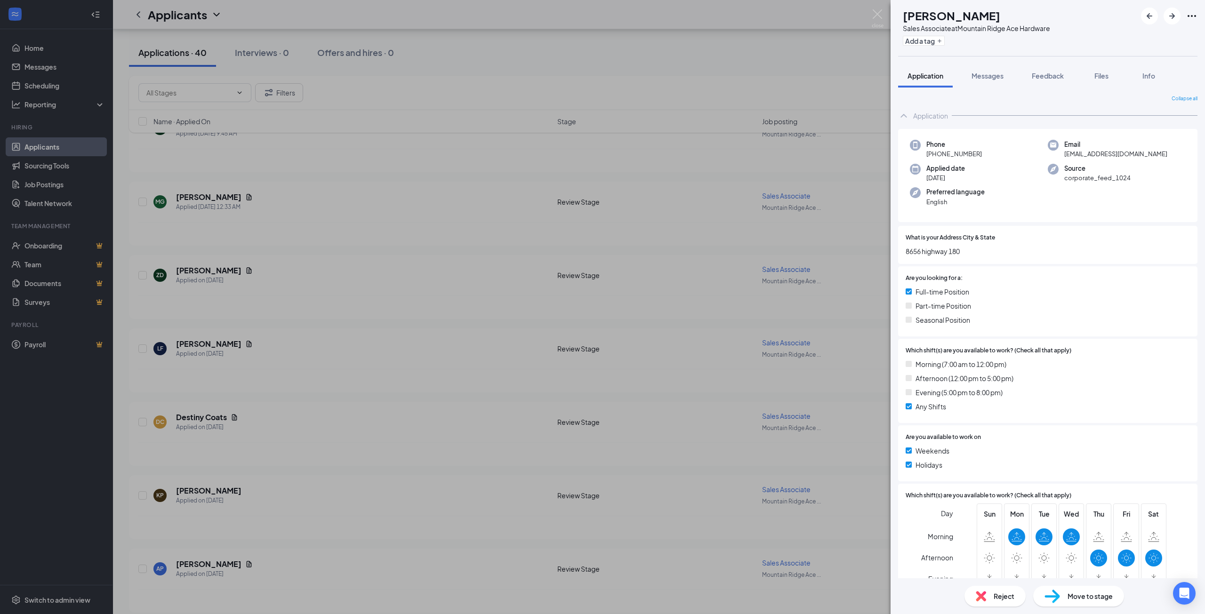
click at [1104, 157] on span "[EMAIL_ADDRESS][DOMAIN_NAME]" at bounding box center [1115, 153] width 103 height 9
drag, startPoint x: 1146, startPoint y: 154, endPoint x: 1063, endPoint y: 157, distance: 83.3
click at [1055, 160] on div "Phone [PHONE_NUMBER] Email [EMAIL_ADDRESS][DOMAIN_NAME] Applied date [DATE] Sou…" at bounding box center [1047, 176] width 299 height 94
copy span "[EMAIL_ADDRESS][DOMAIN_NAME]"
